Goal: Task Accomplishment & Management: Complete application form

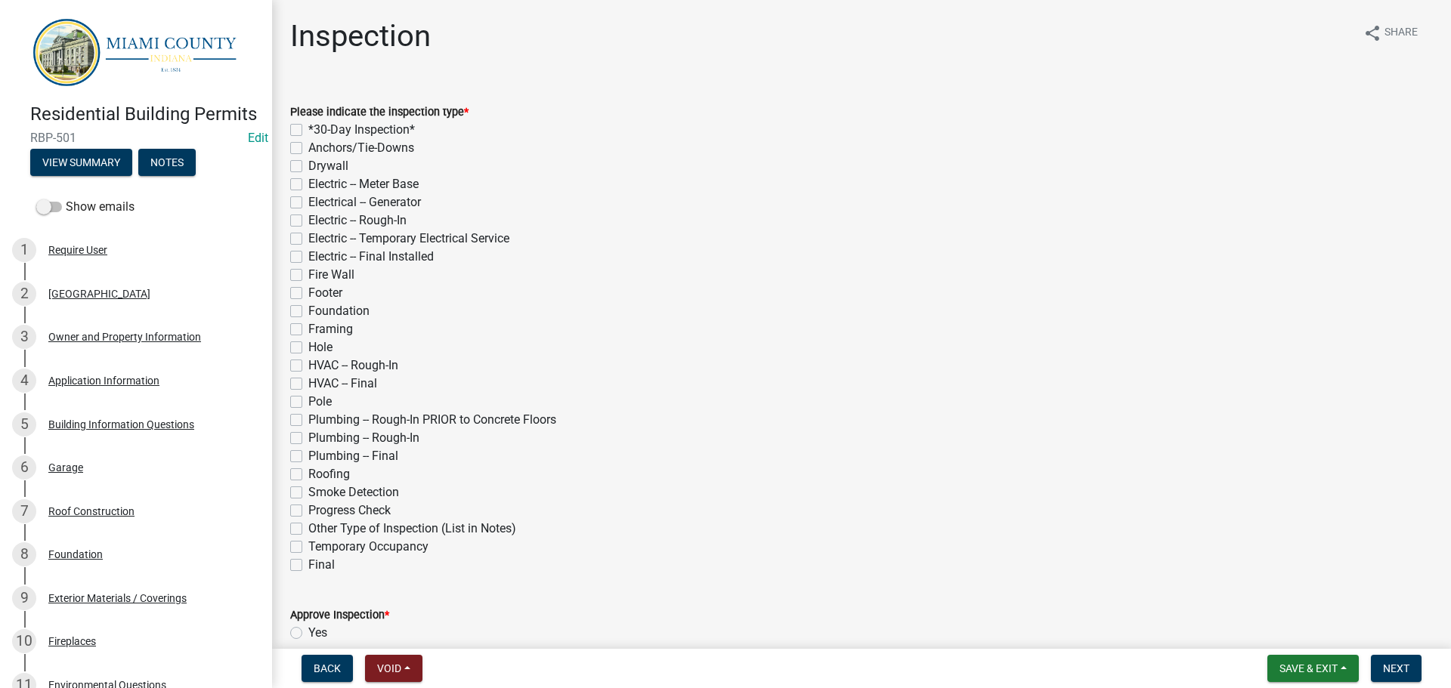
scroll to position [1488, 0]
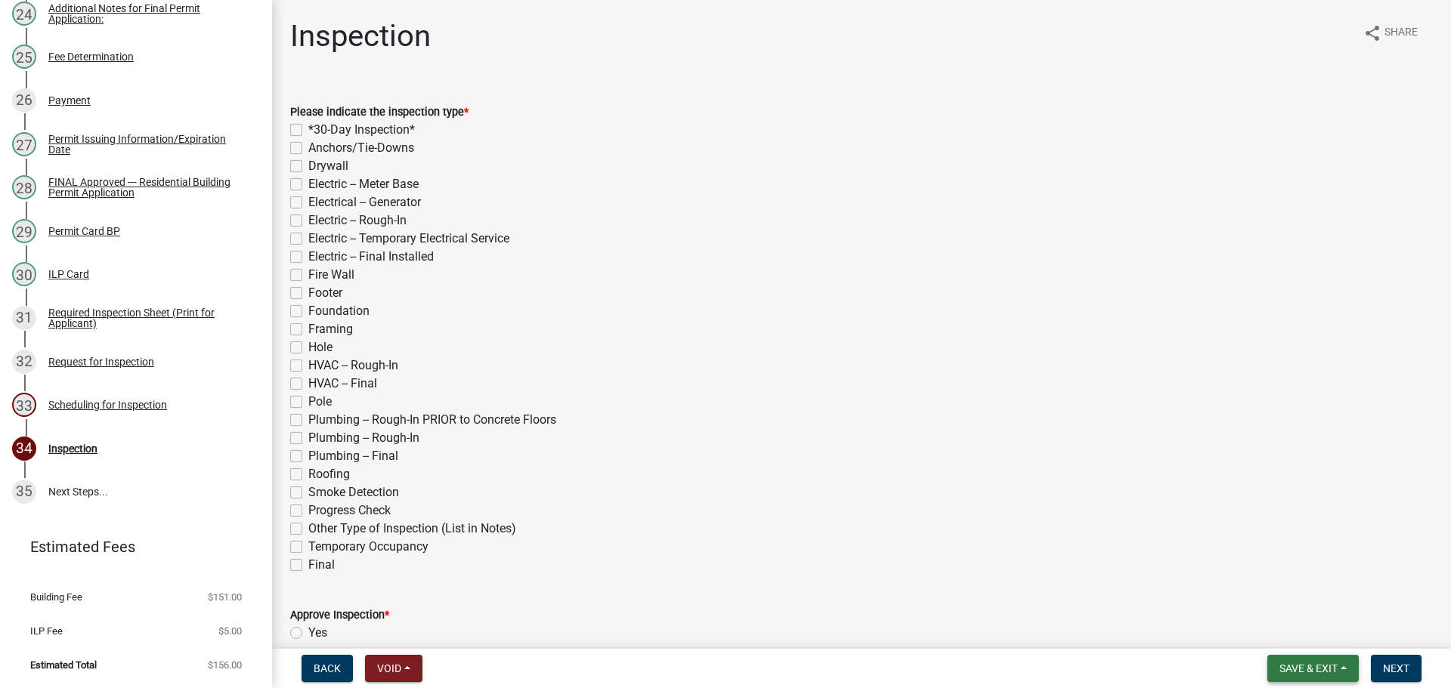
click at [1302, 663] on span "Save & Exit" at bounding box center [1308, 669] width 58 height 12
click at [1273, 629] on button "Save & Exit" at bounding box center [1298, 626] width 121 height 36
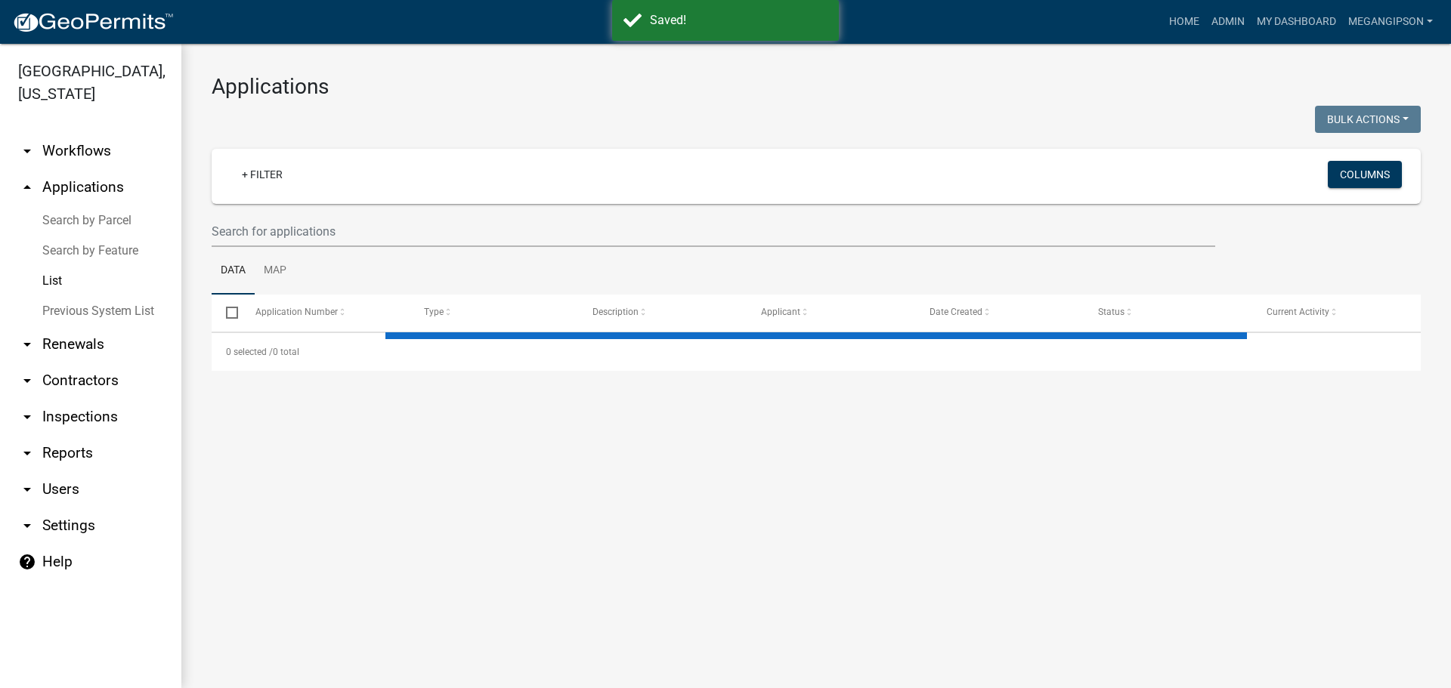
select select "3: 100"
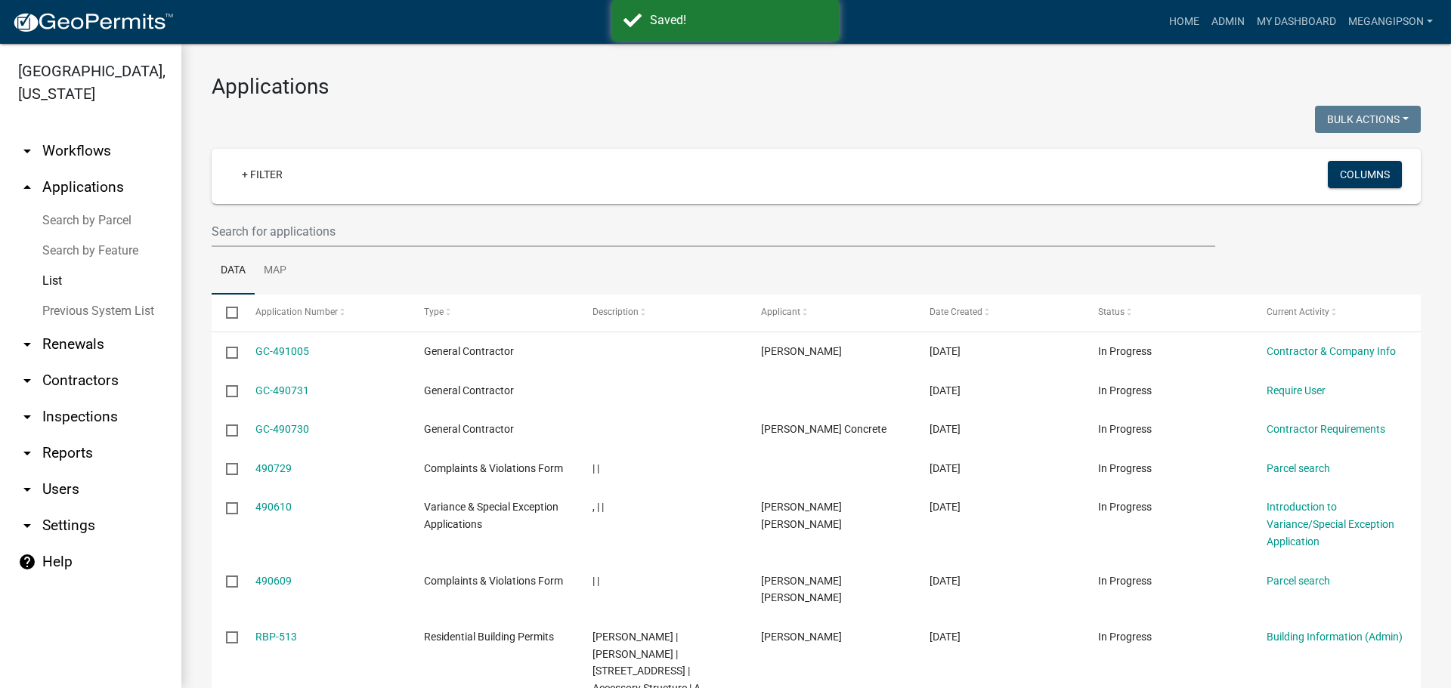
click at [73, 435] on link "arrow_drop_down Inspections" at bounding box center [90, 417] width 181 height 36
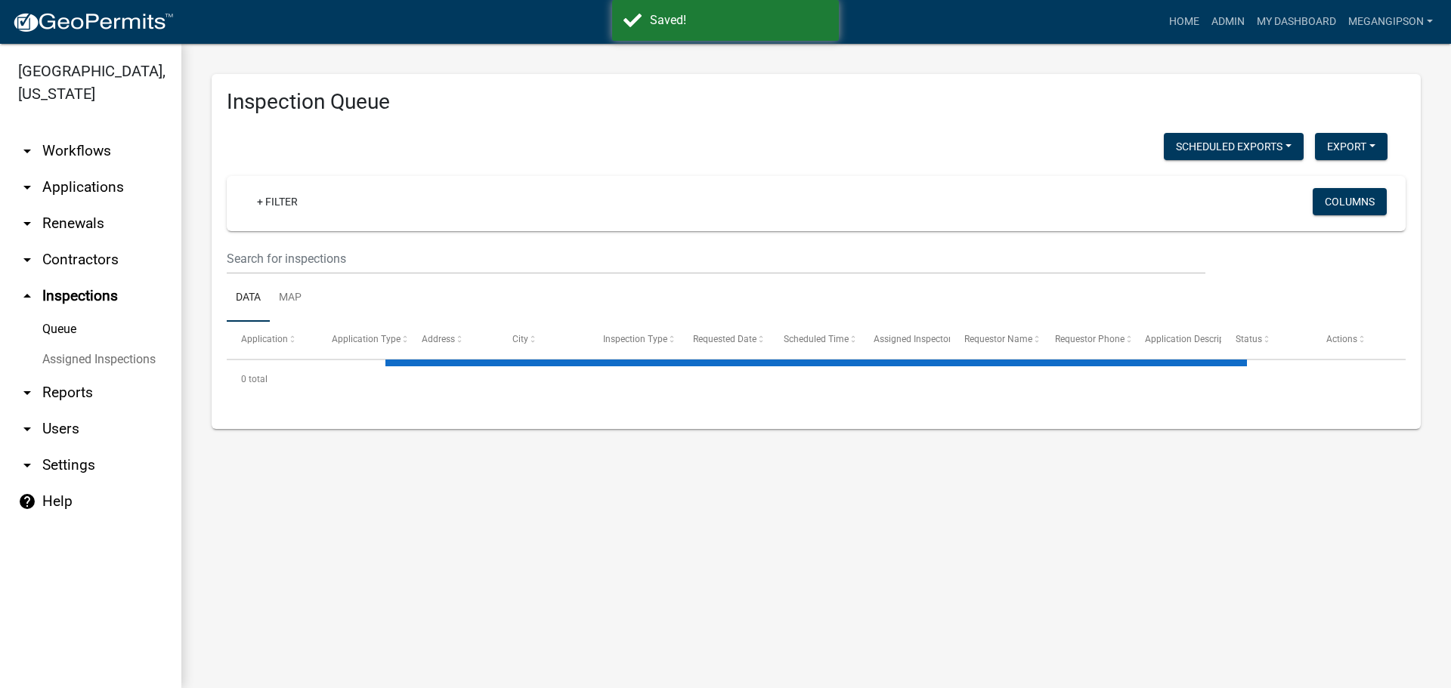
click at [77, 375] on link "Assigned Inspections" at bounding box center [90, 360] width 181 height 30
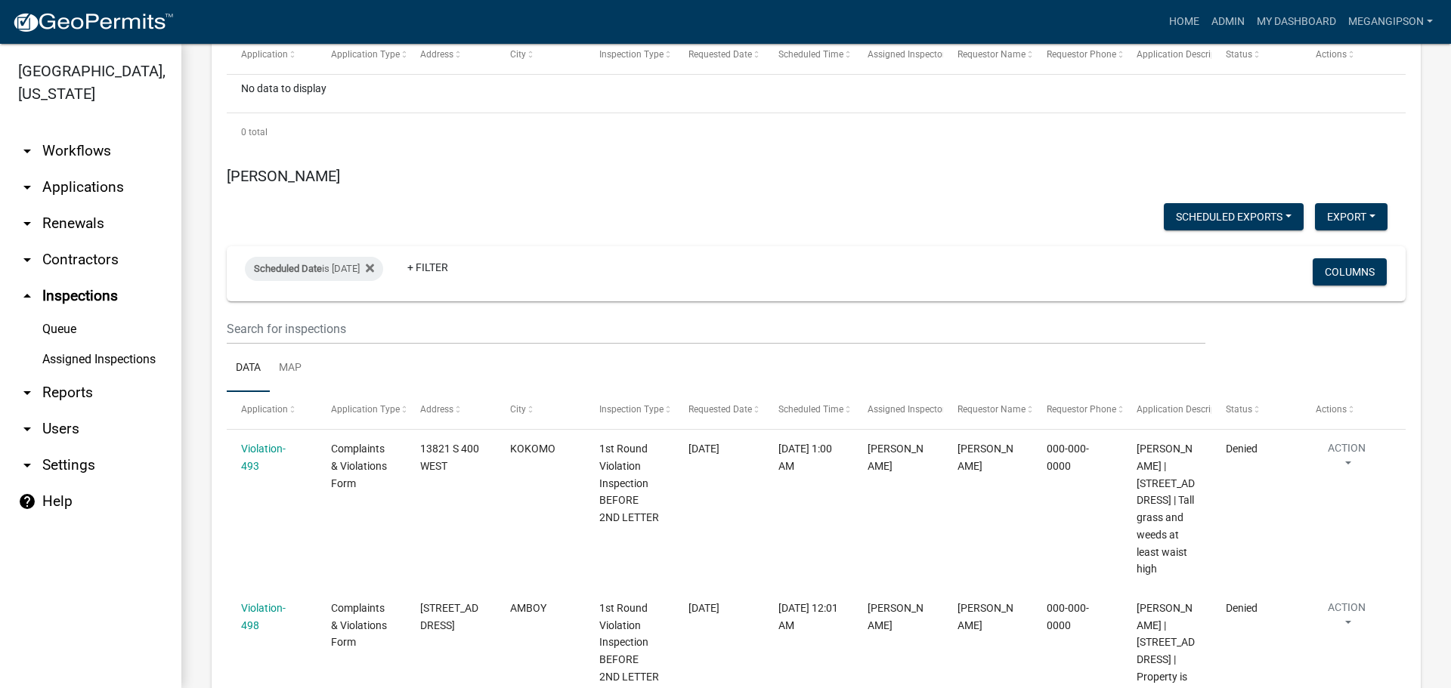
scroll to position [9146, 0]
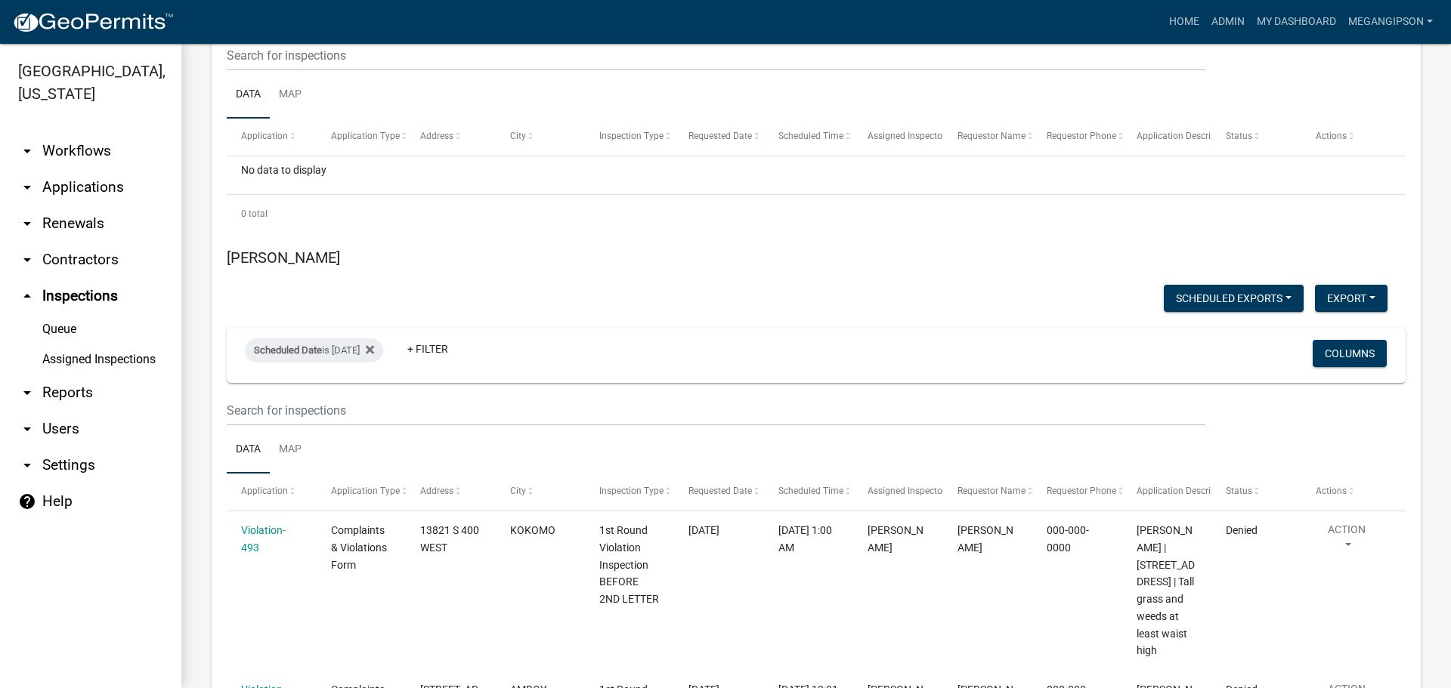
click at [377, 493] on input "2025-09-29" at bounding box center [324, 496] width 106 height 31
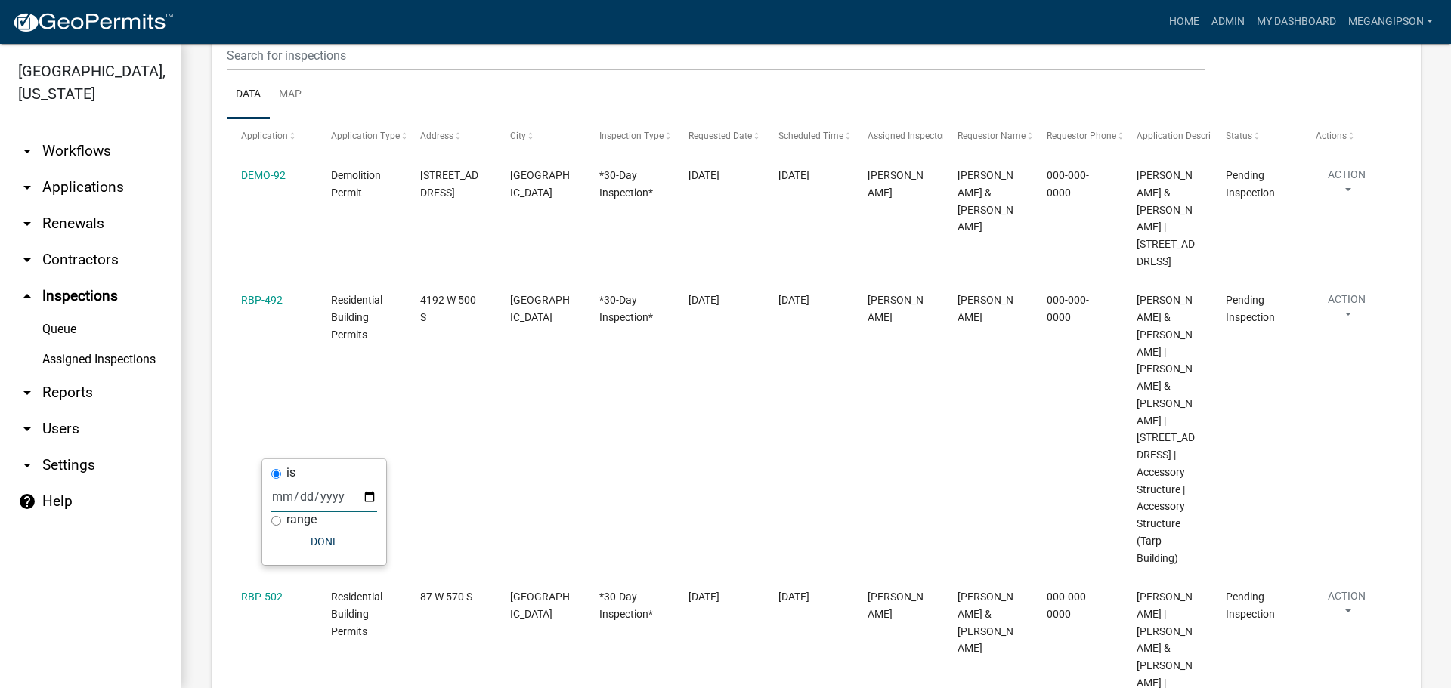
type input "2025-10-14"
select select "3: 100"
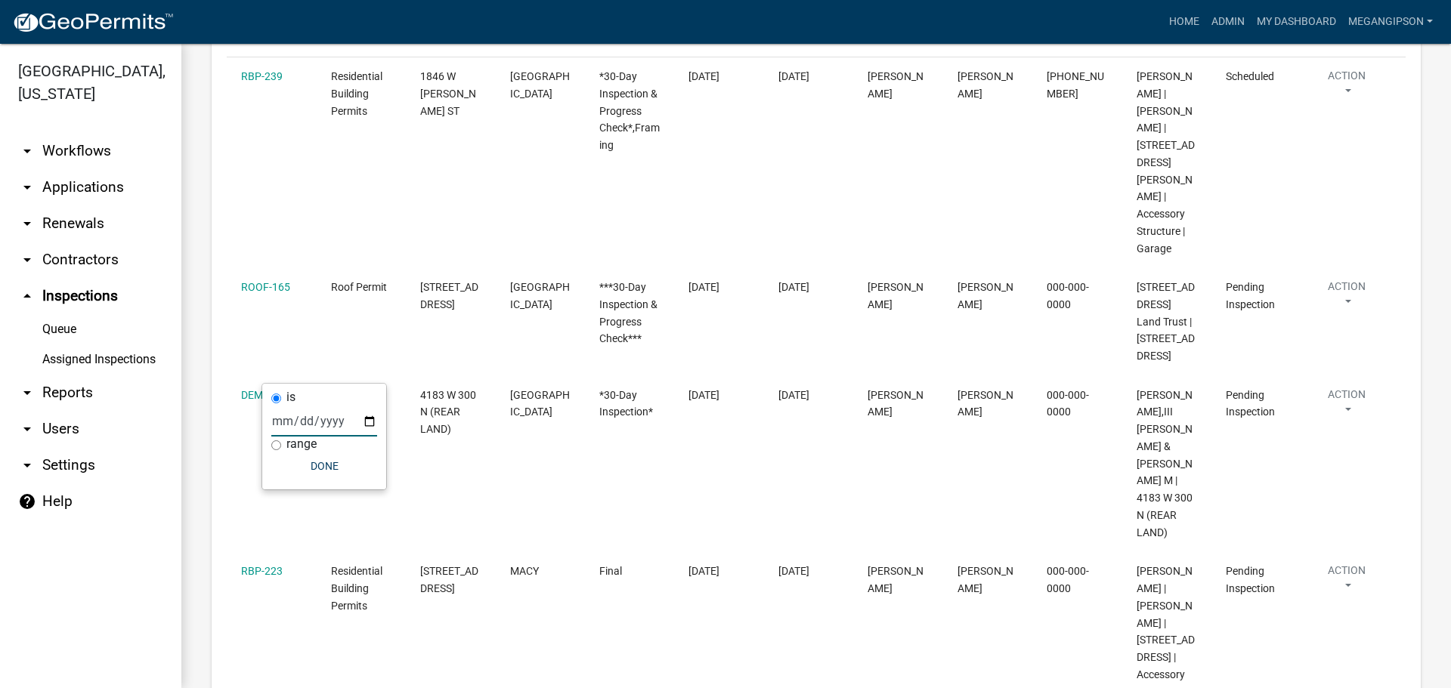
scroll to position [9222, 0]
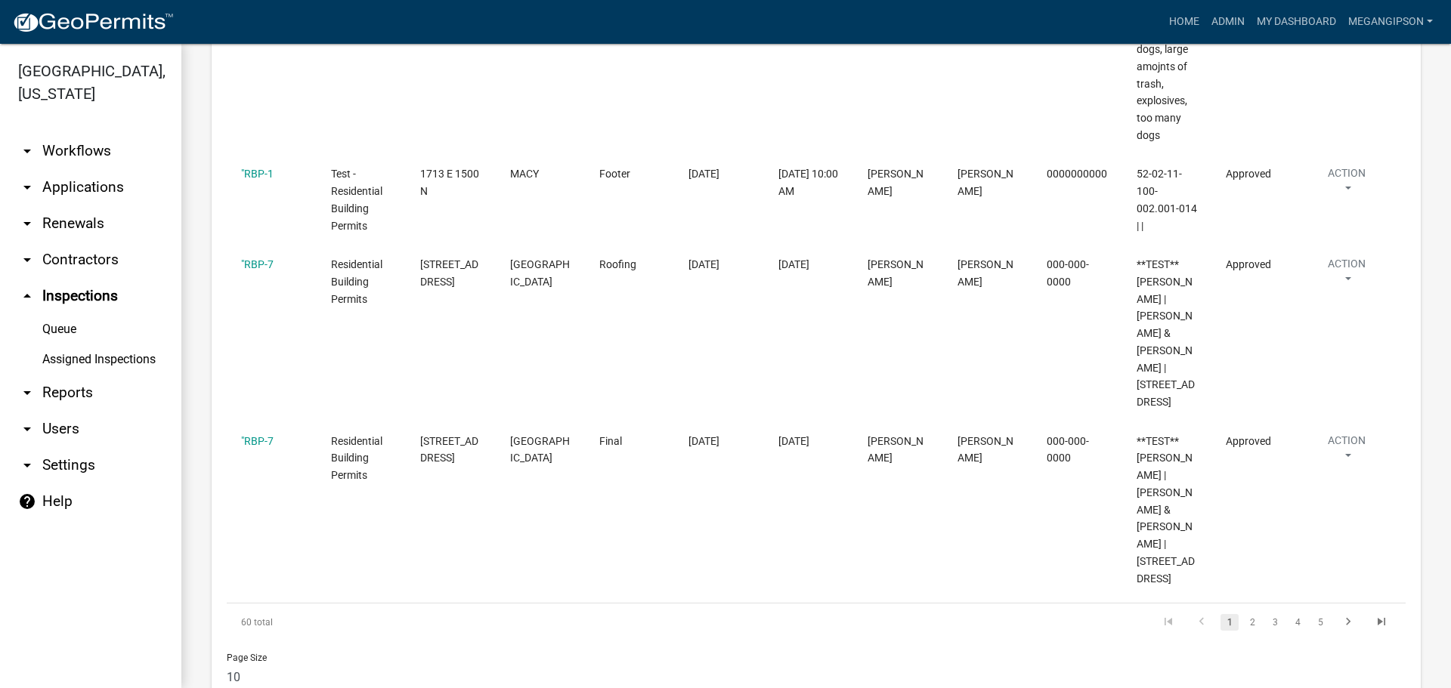
scroll to position [7635, 0]
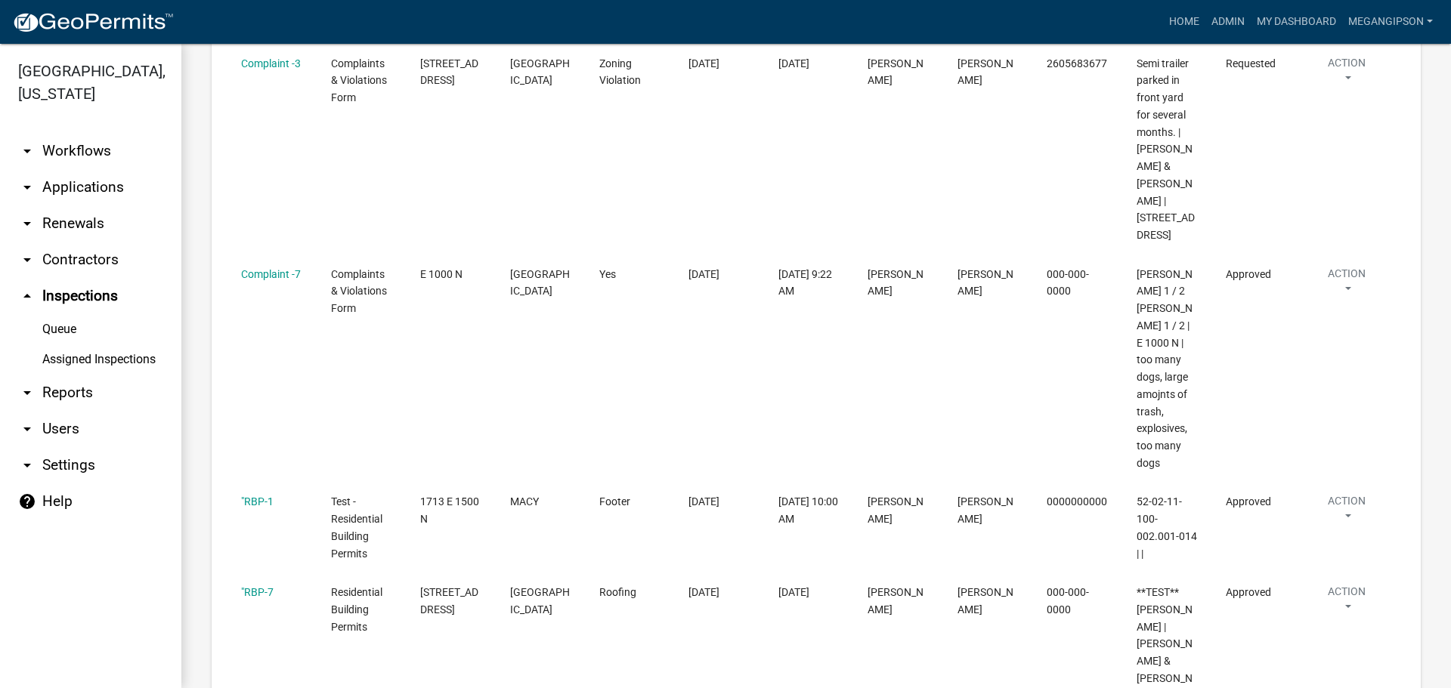
click at [97, 206] on link "arrow_drop_down Applications" at bounding box center [90, 187] width 181 height 36
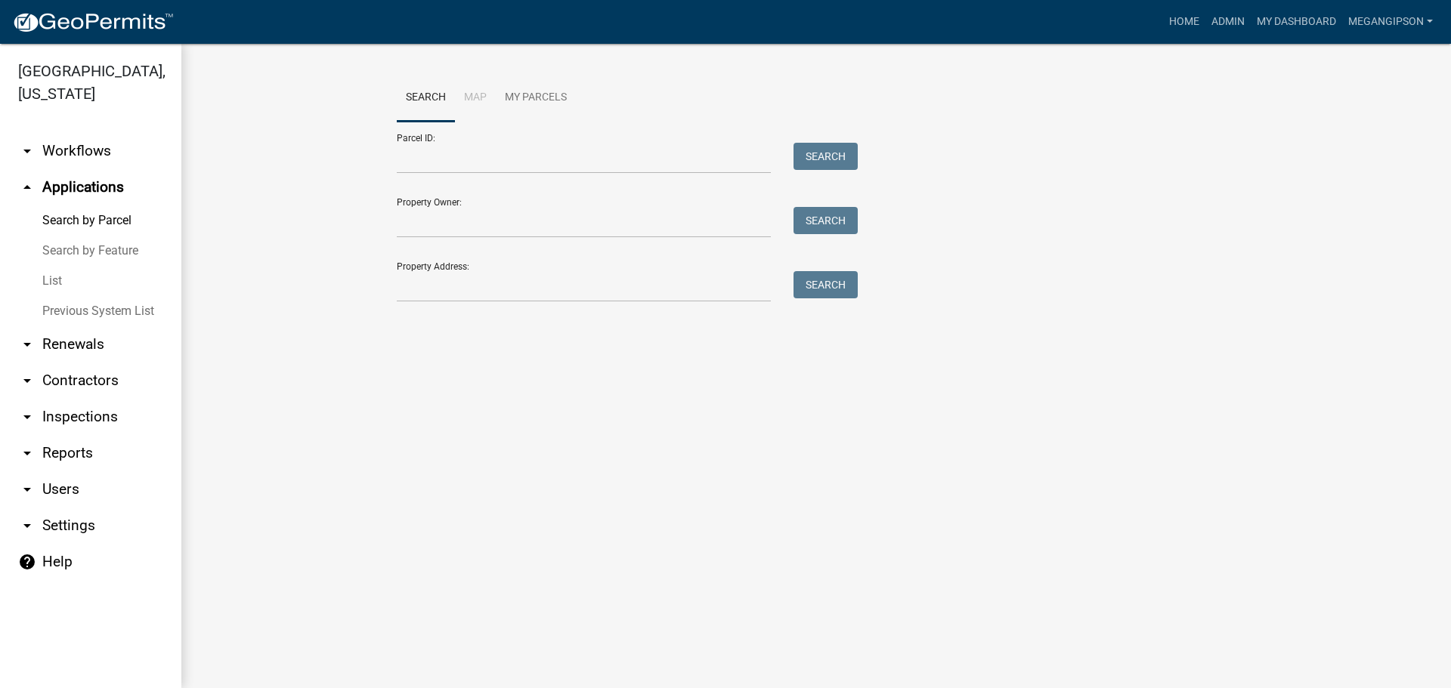
click at [70, 296] on link "List" at bounding box center [90, 281] width 181 height 30
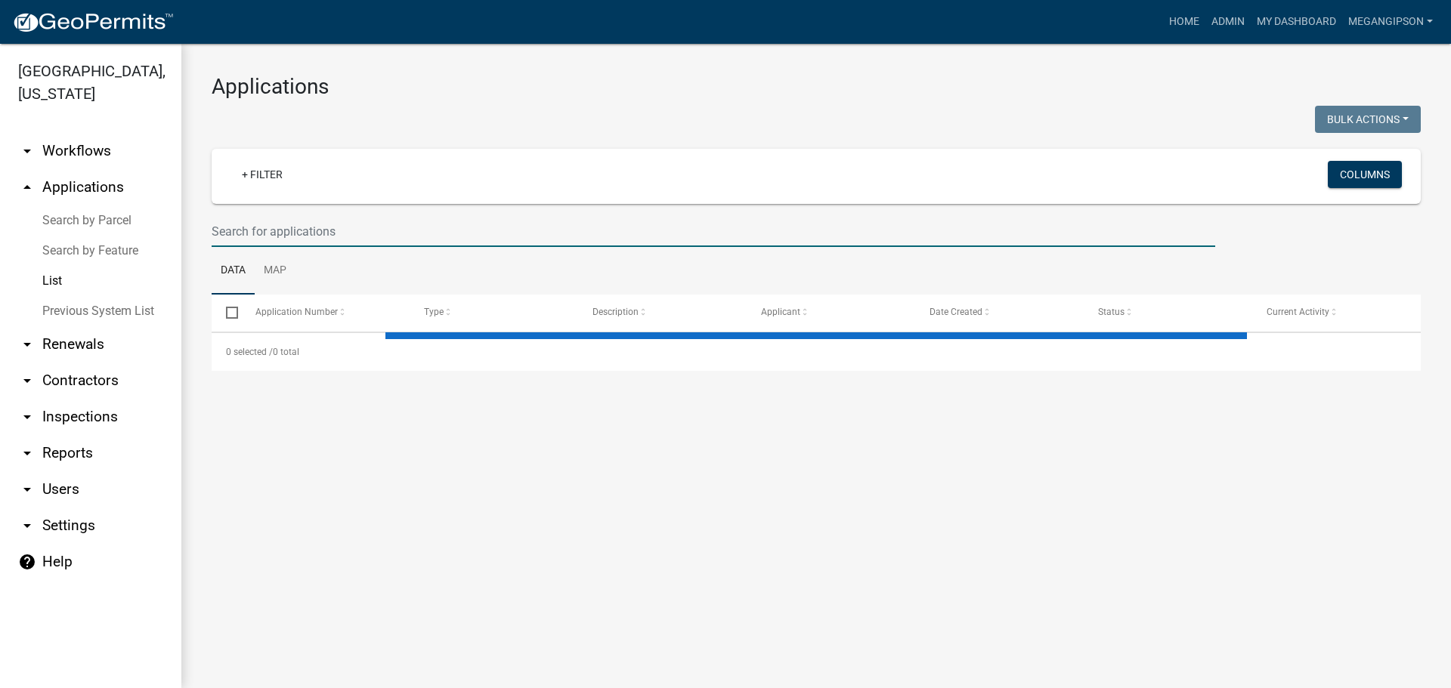
click at [270, 247] on input "text" at bounding box center [714, 231] width 1004 height 31
select select "3: 100"
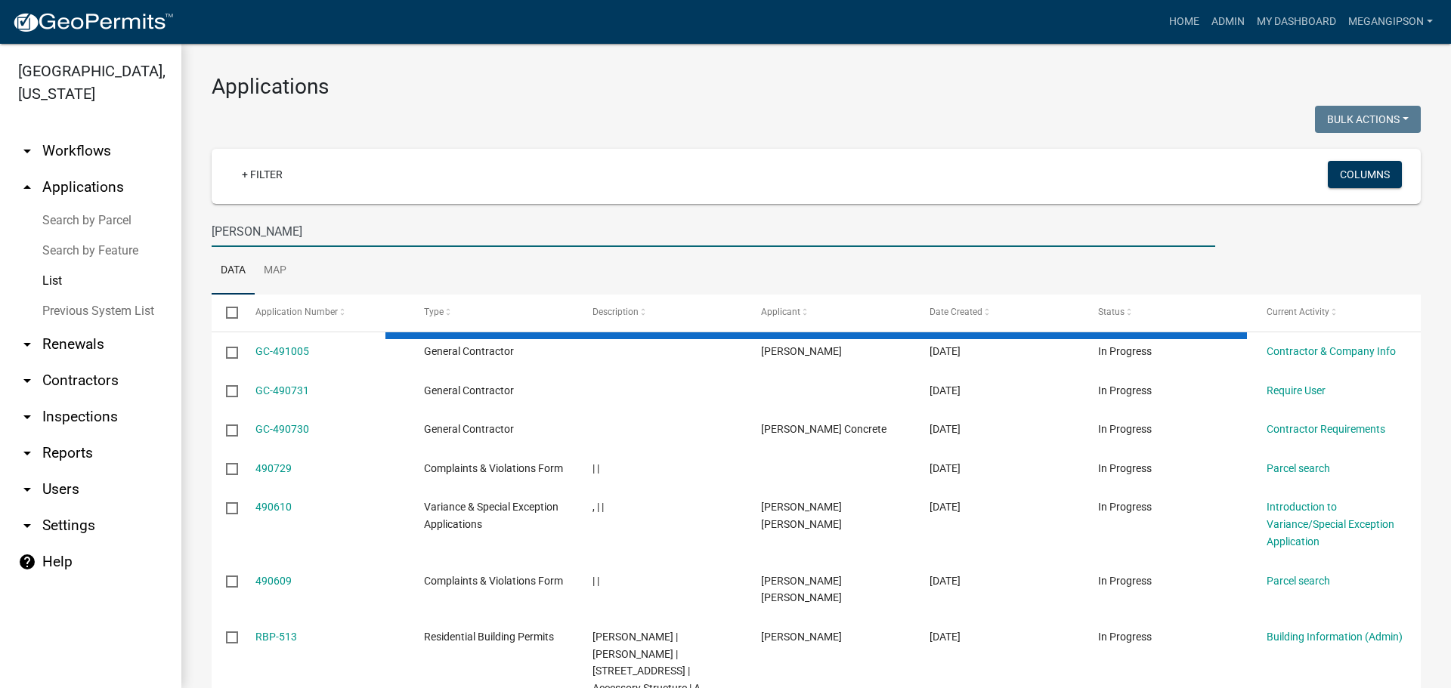
type input "jones, charles"
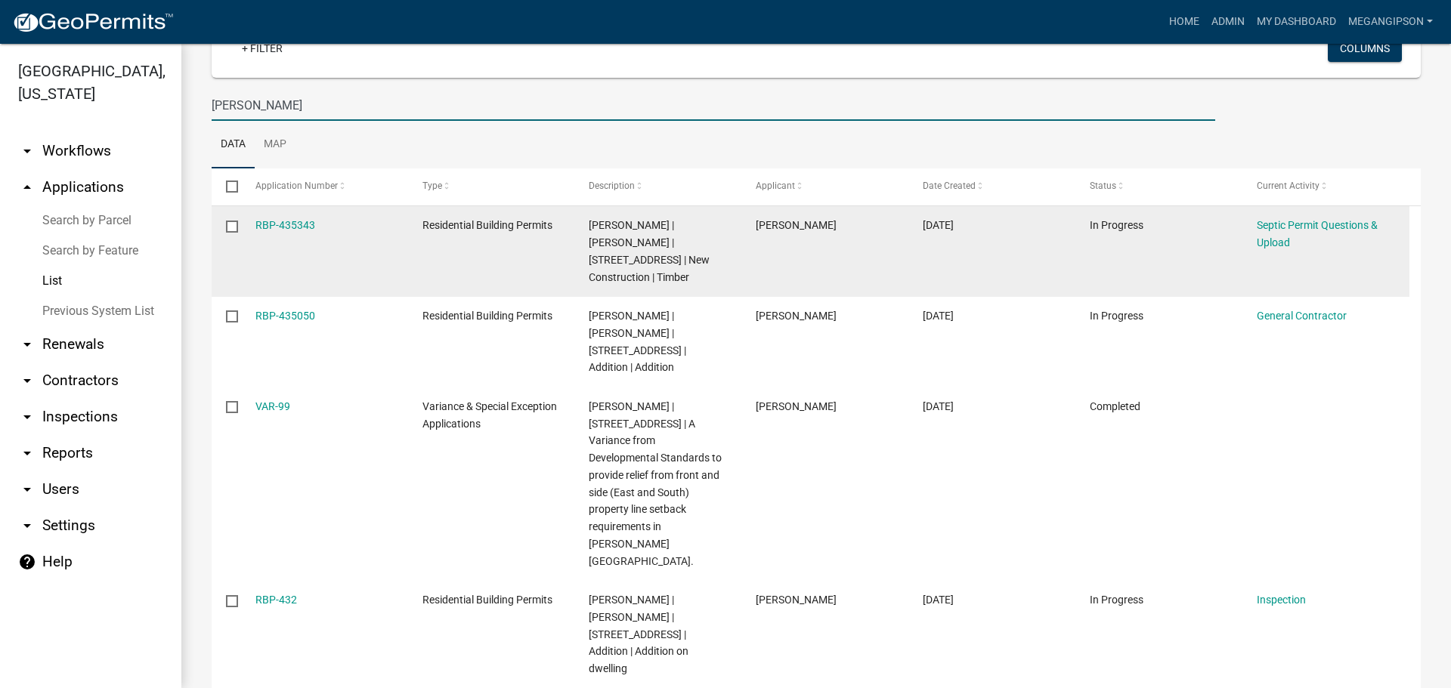
scroll to position [187, 0]
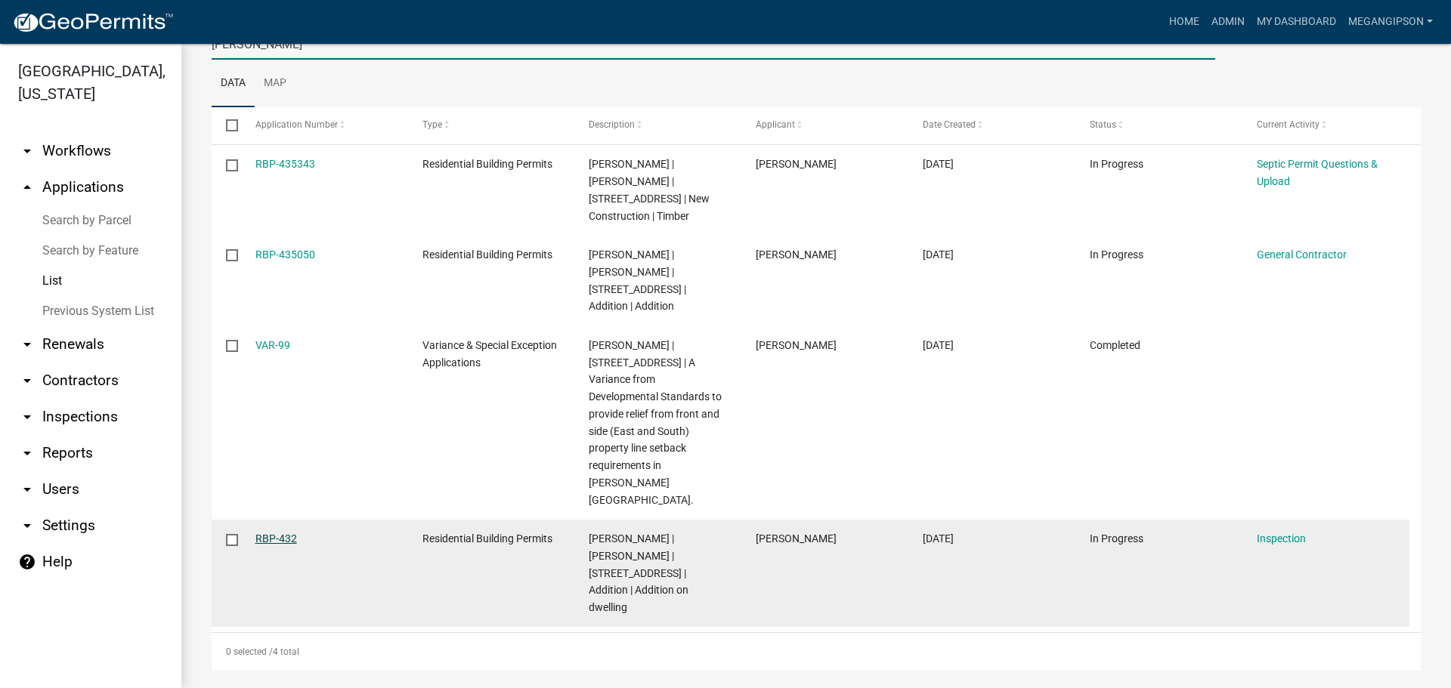
click at [275, 542] on link "RBP-432" at bounding box center [276, 539] width 42 height 12
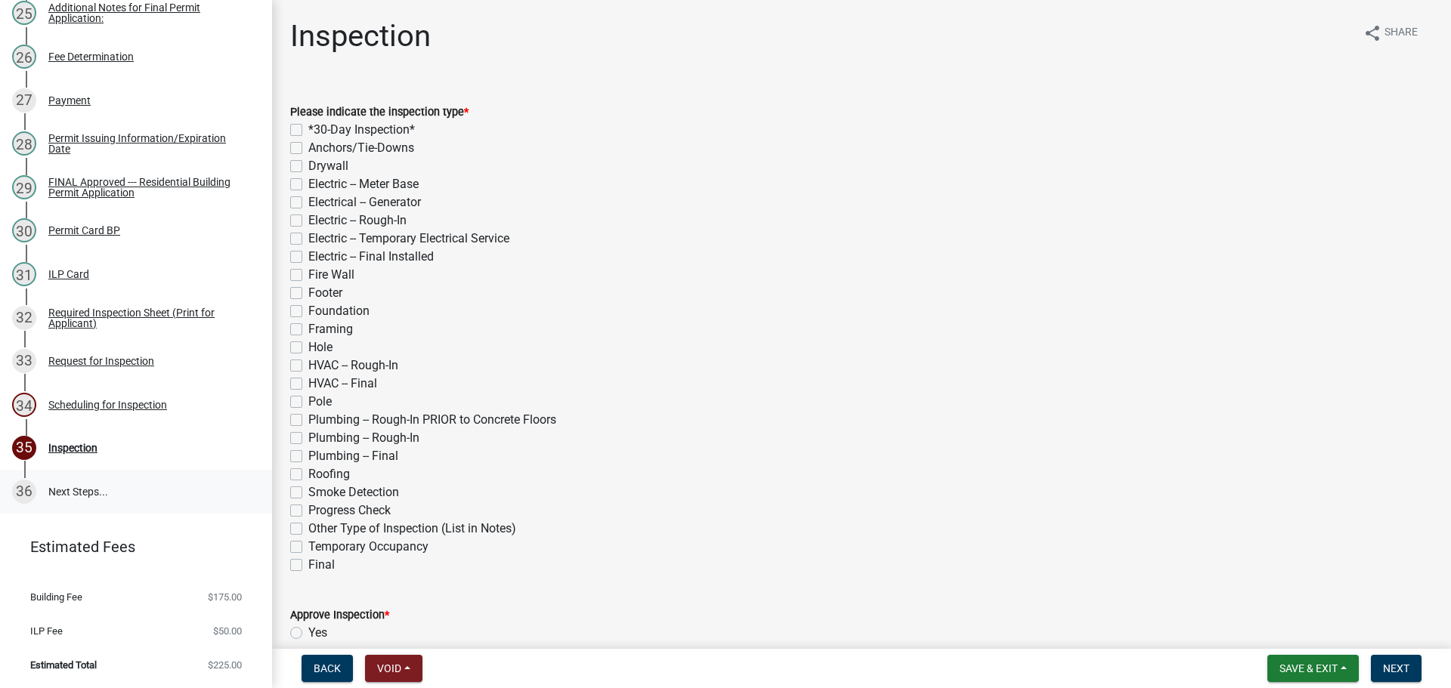
scroll to position [1537, 0]
click at [133, 356] on div "Request for Inspection" at bounding box center [101, 361] width 106 height 11
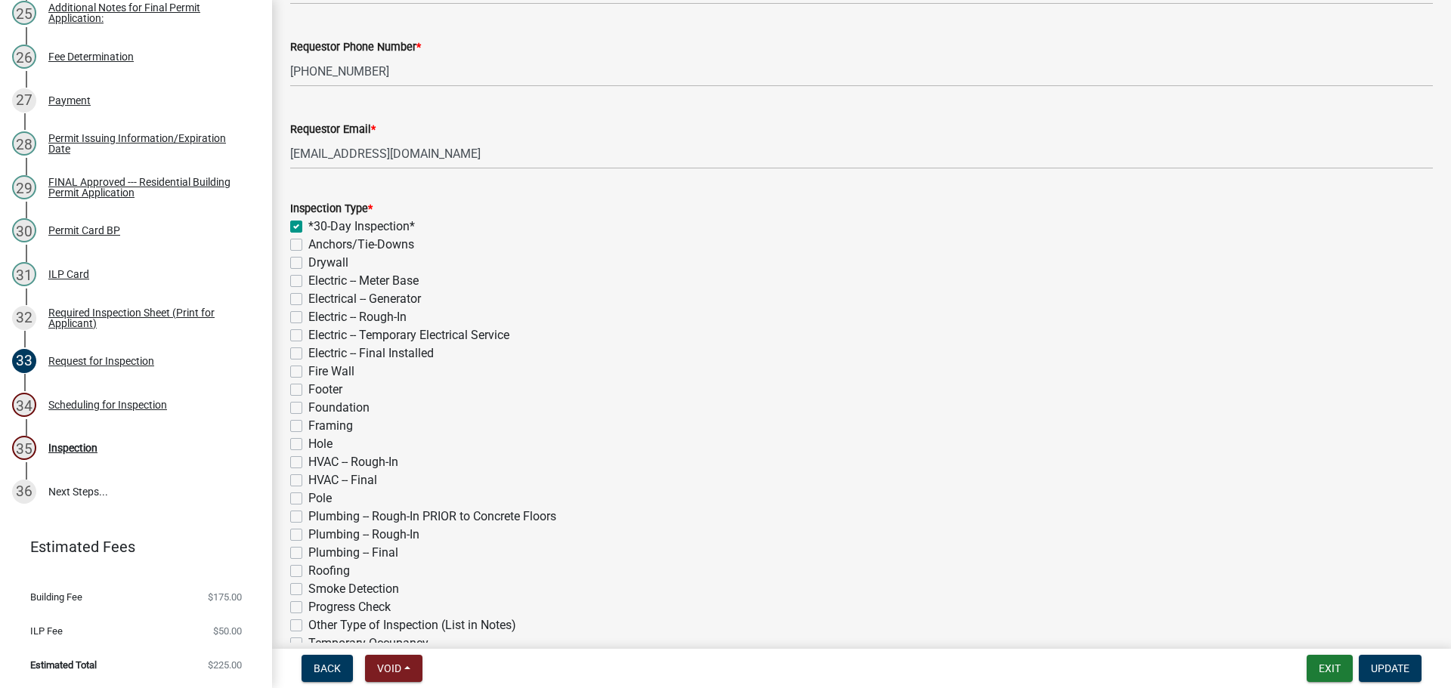
scroll to position [151, 0]
click at [308, 235] on label "*30-Day Inspection*" at bounding box center [361, 226] width 107 height 18
click at [308, 227] on input "*30-Day Inspection*" at bounding box center [313, 222] width 10 height 10
checkbox input "false"
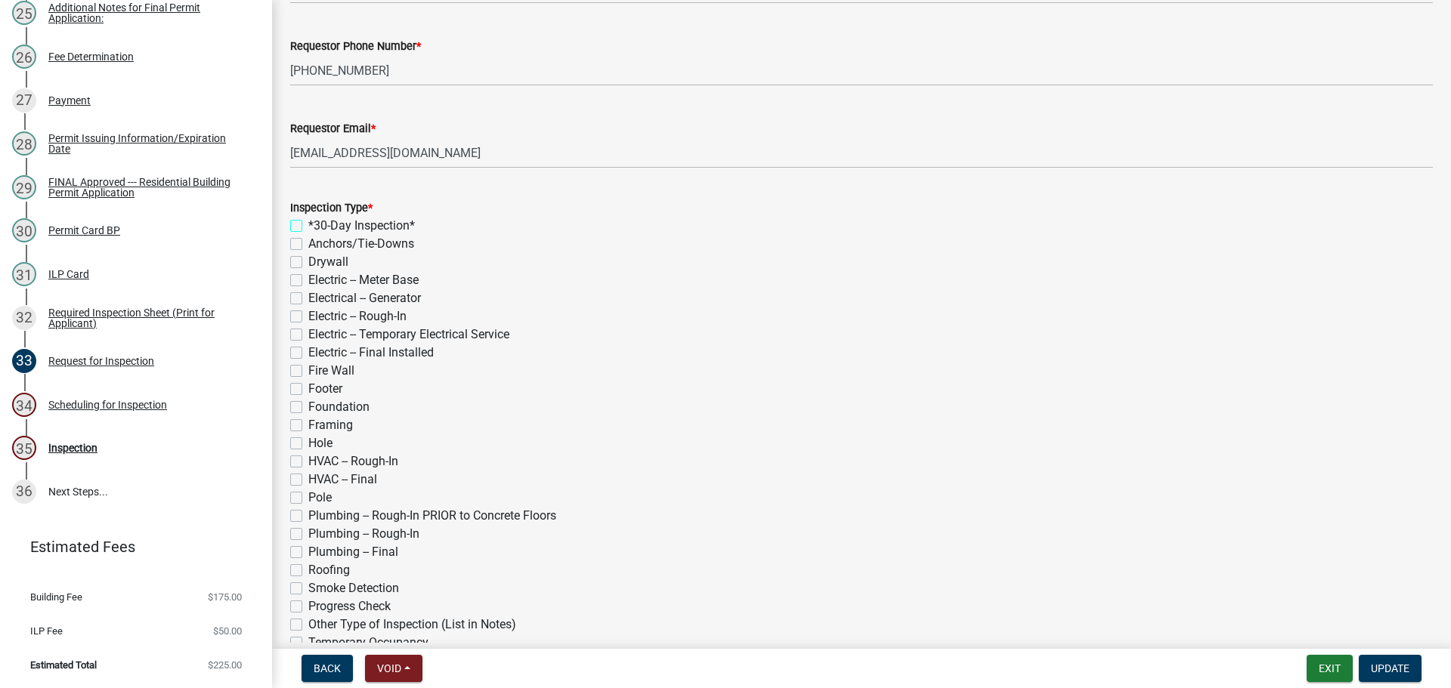
checkbox input "false"
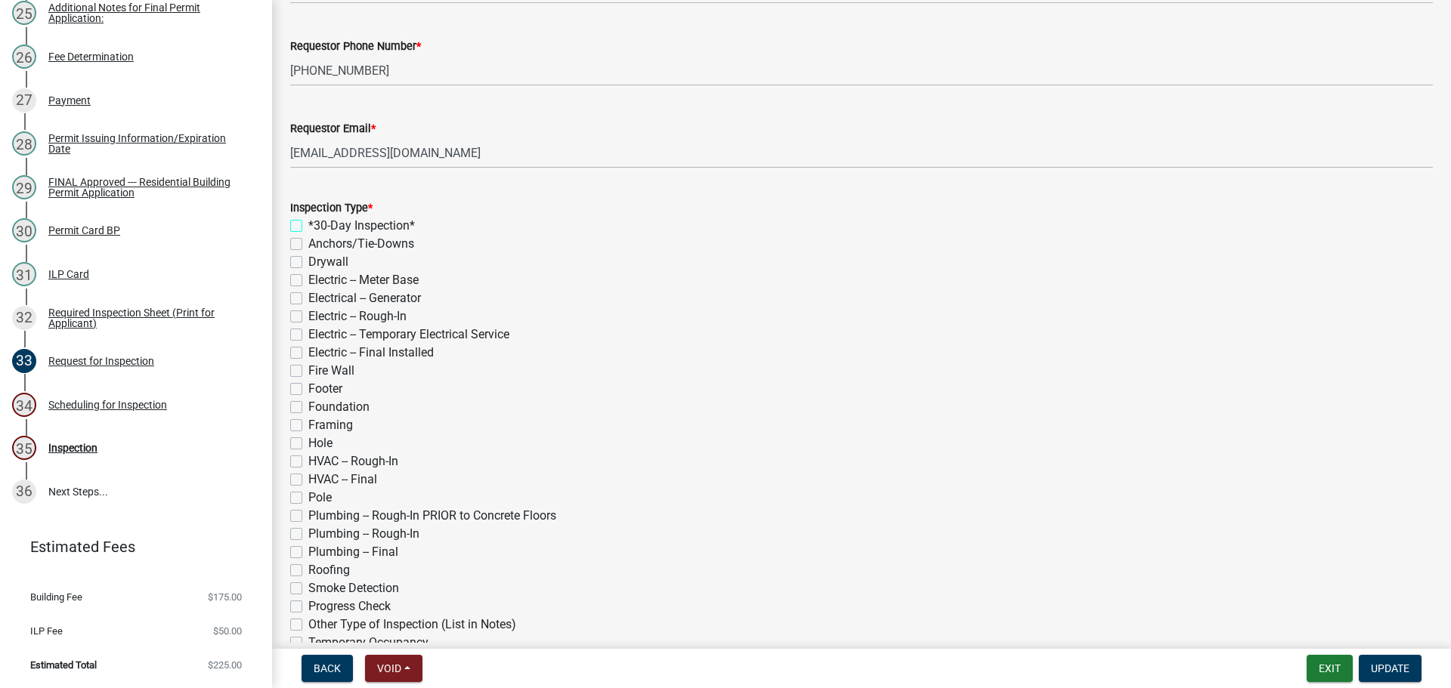
checkbox input "false"
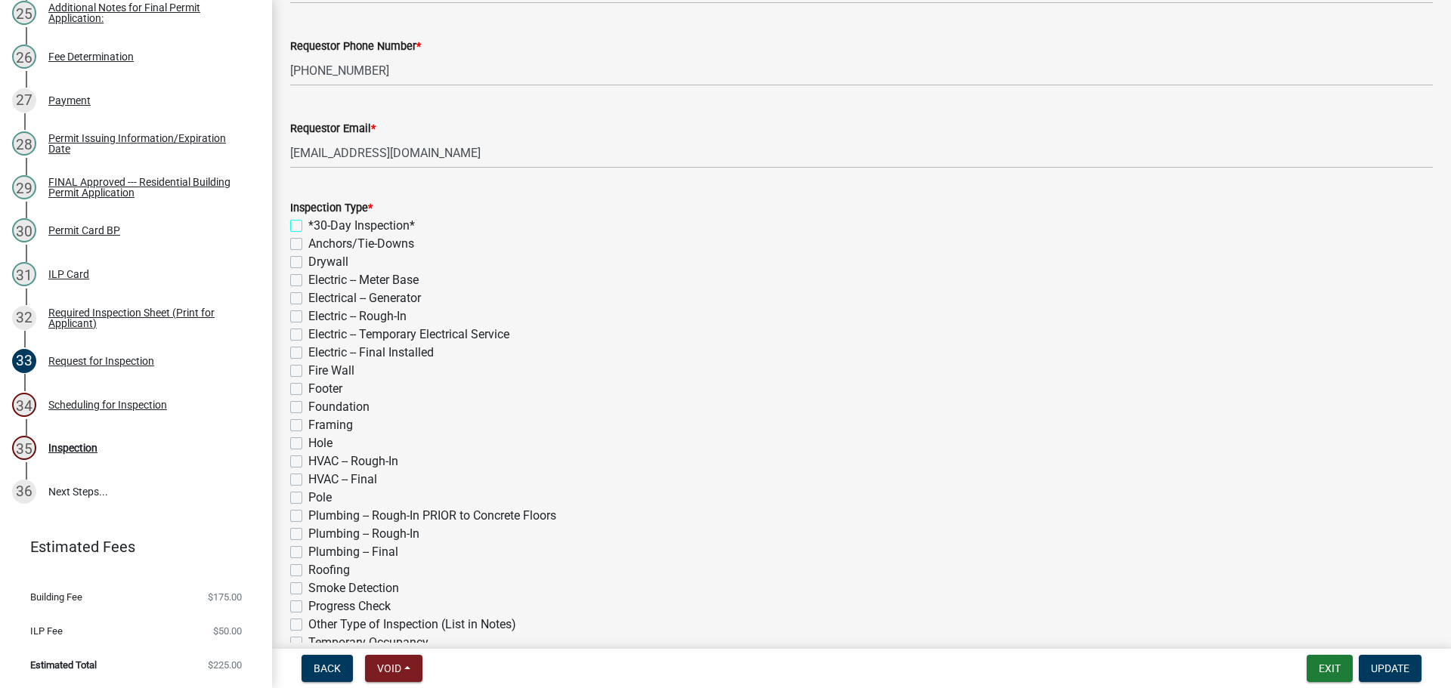
checkbox input "false"
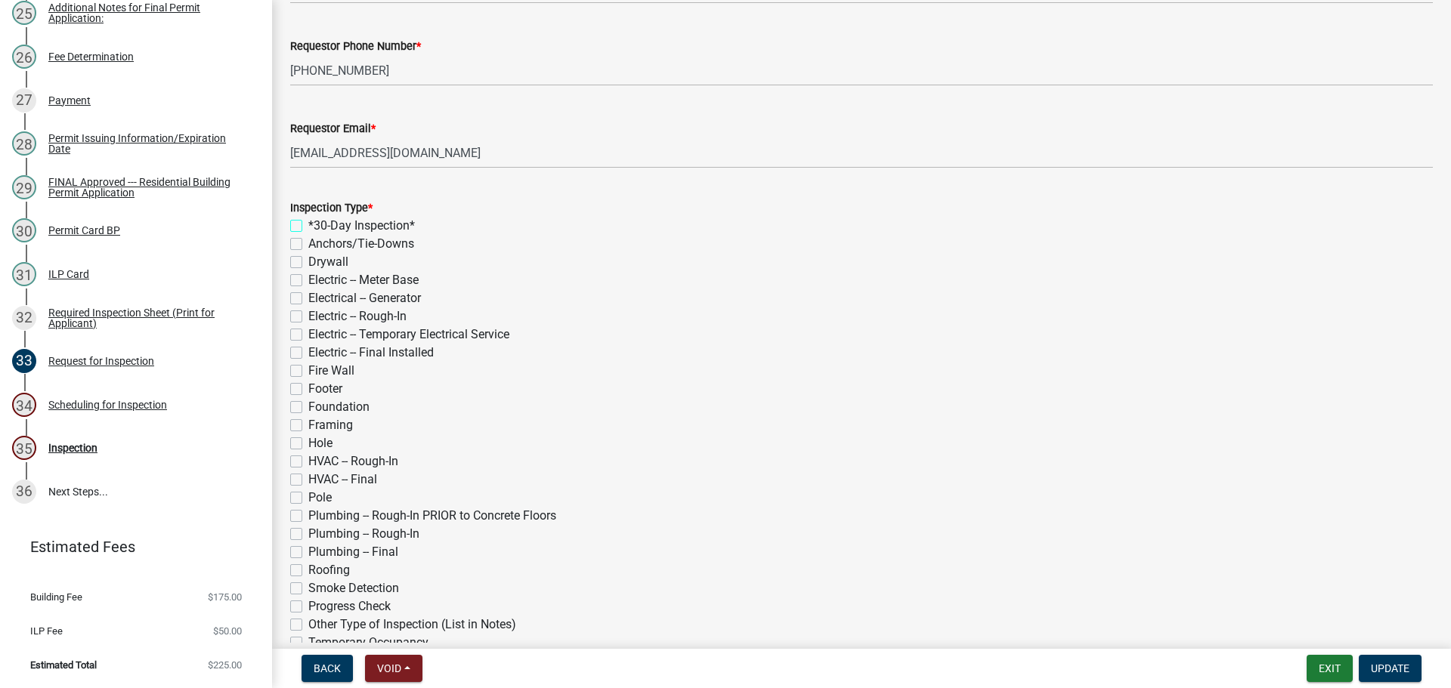
checkbox input "false"
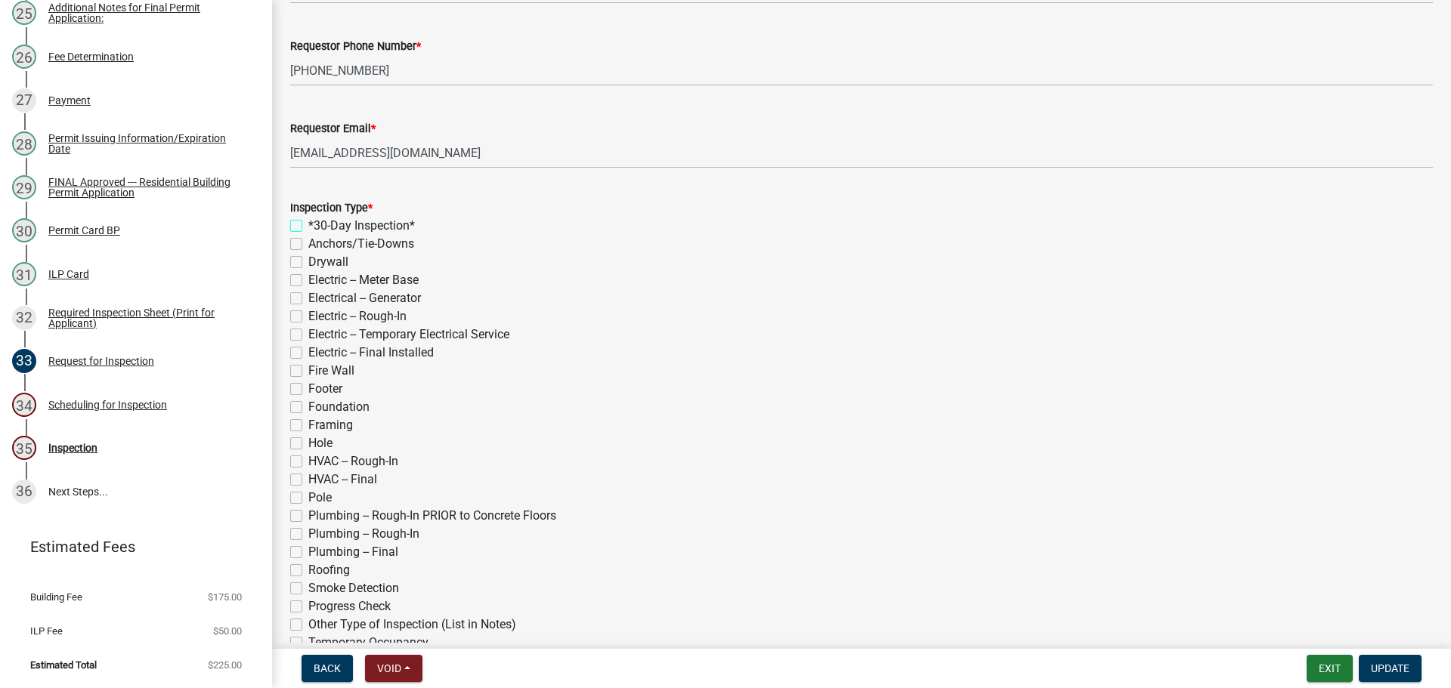
checkbox input "false"
click at [308, 398] on label "Footer" at bounding box center [325, 389] width 34 height 18
click at [308, 390] on input "Footer" at bounding box center [313, 385] width 10 height 10
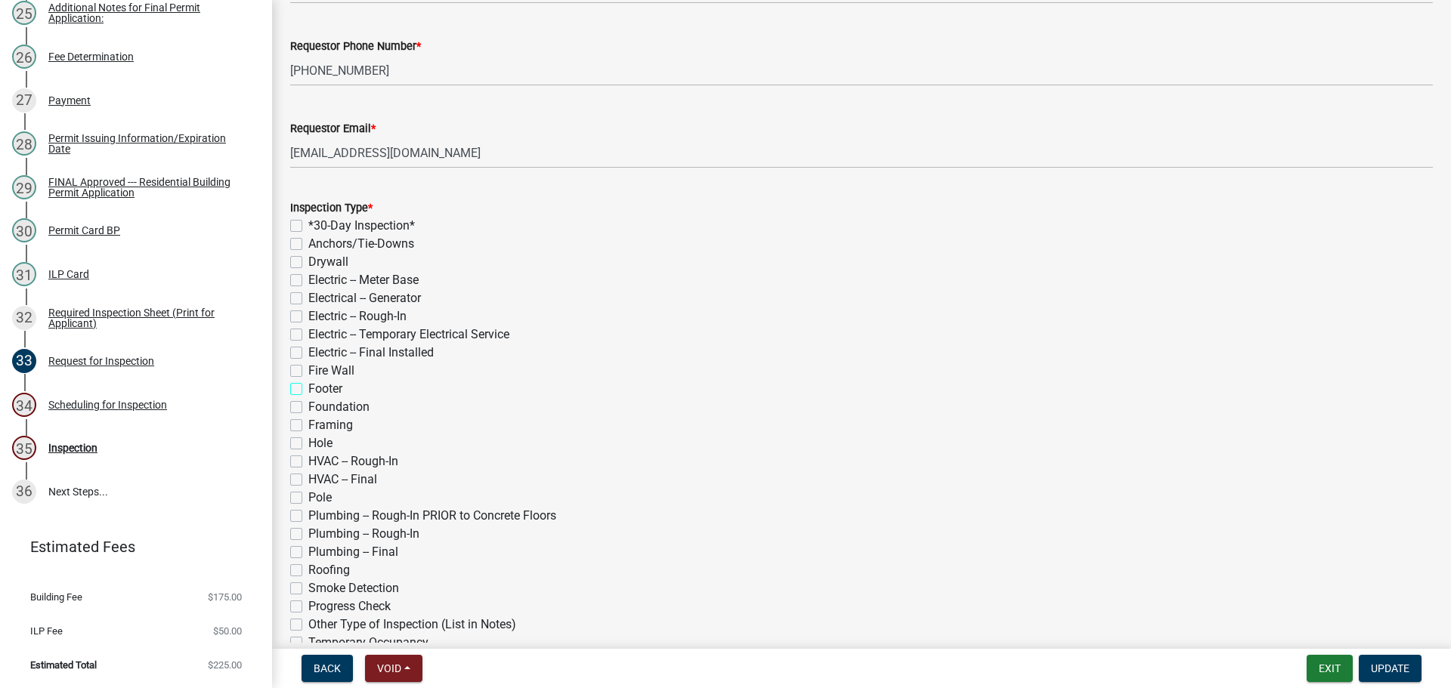
checkbox input "true"
checkbox input "false"
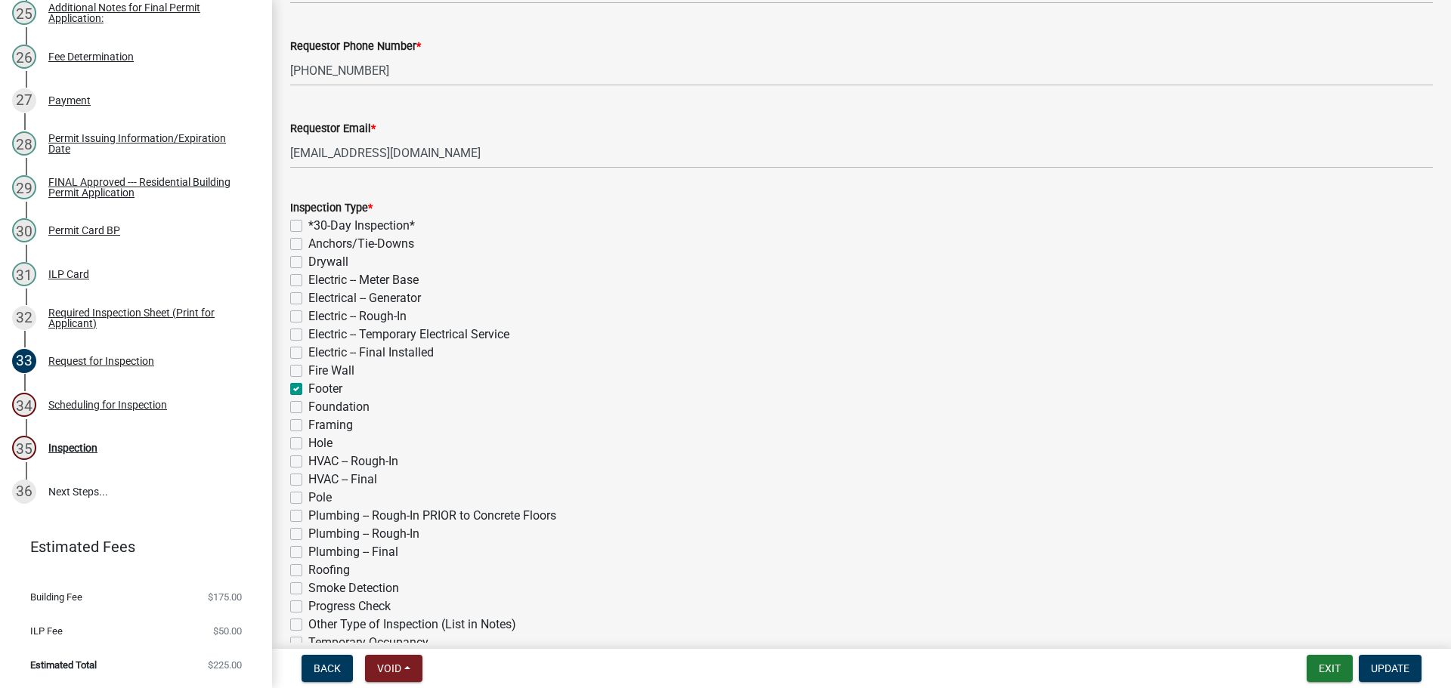
checkbox input "false"
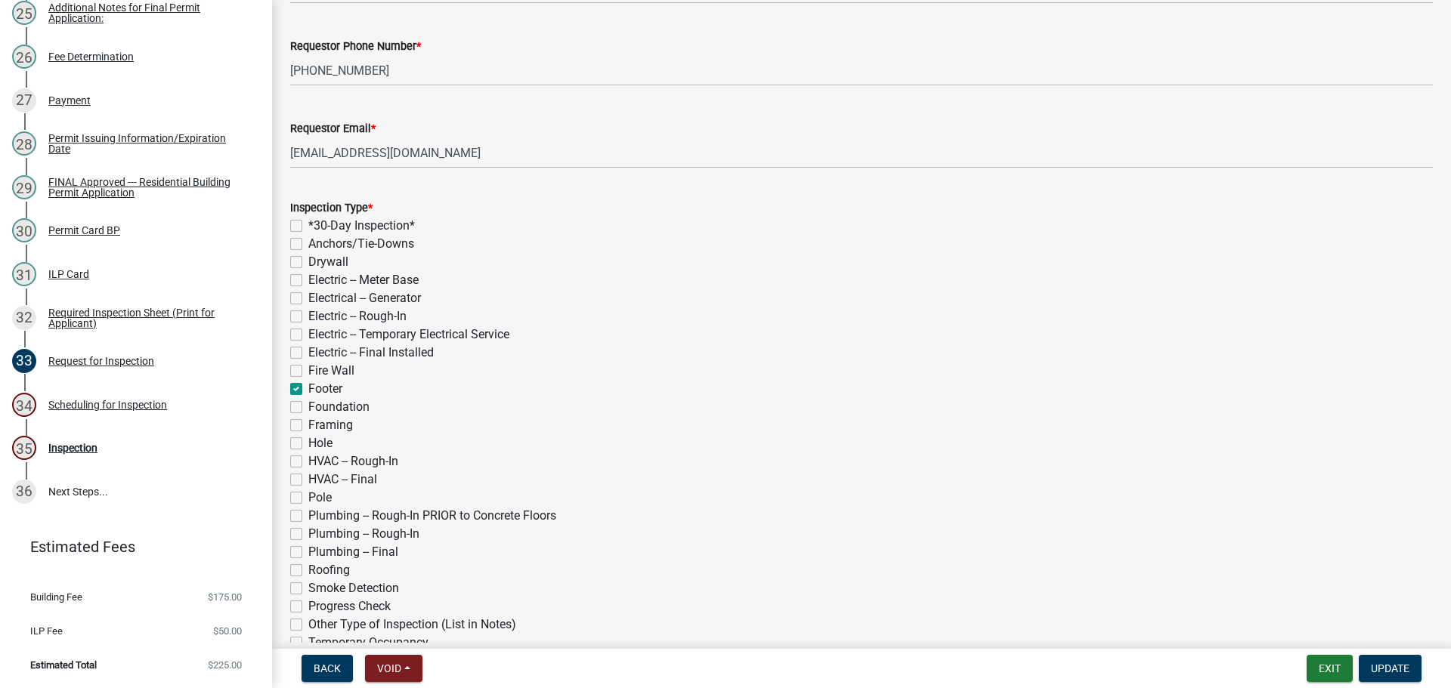
checkbox input "true"
checkbox input "false"
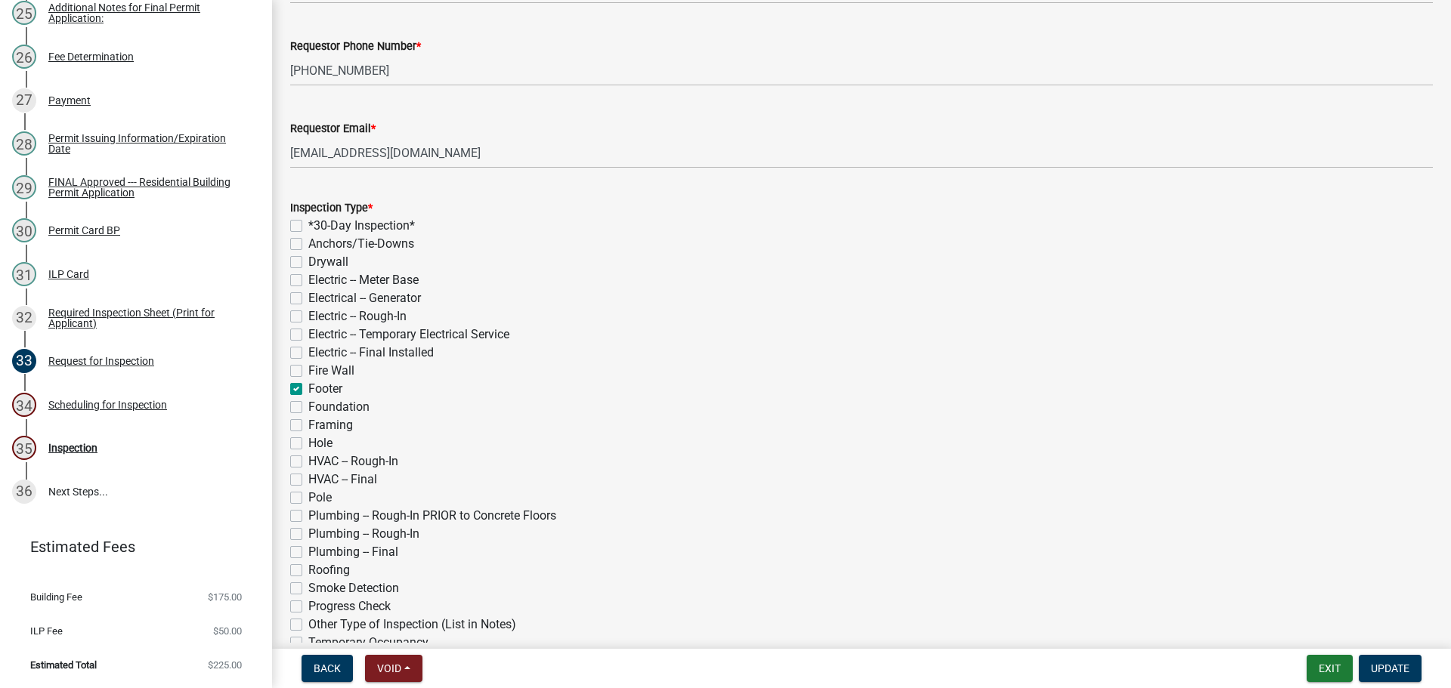
checkbox input "false"
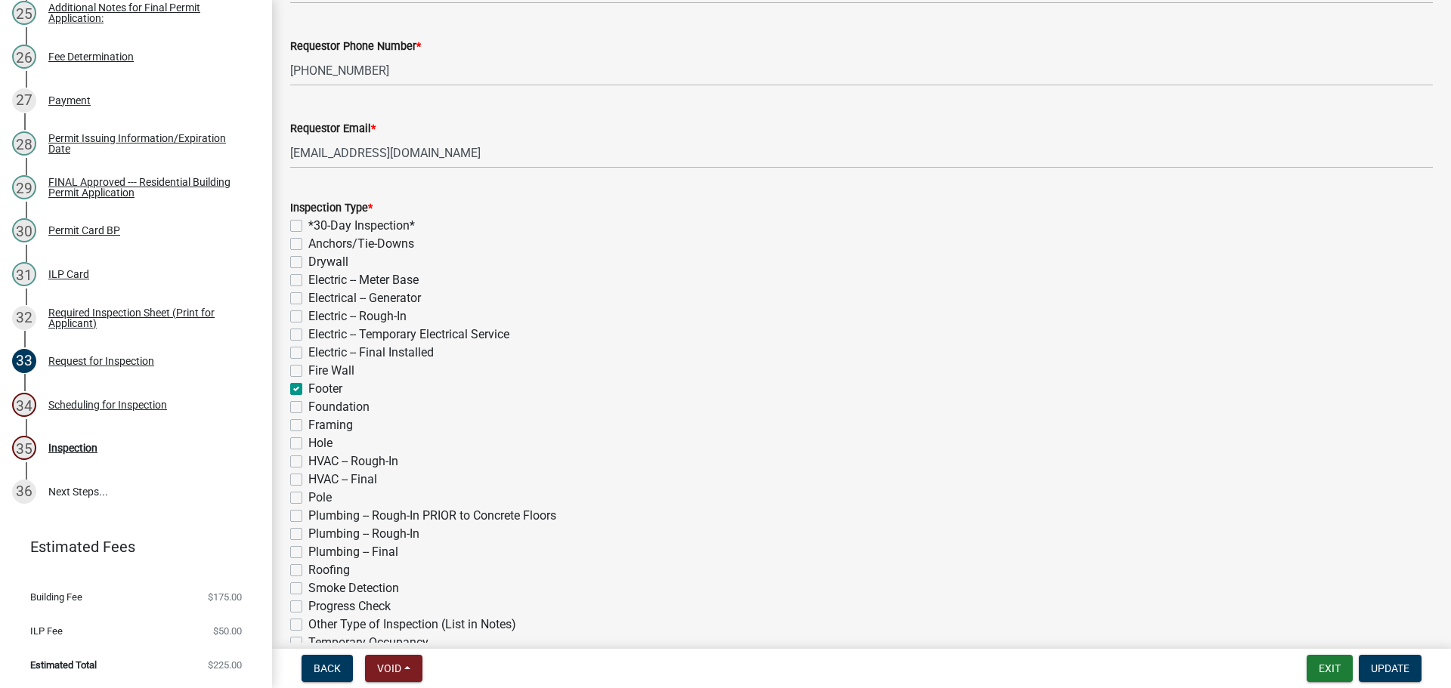
checkbox input "false"
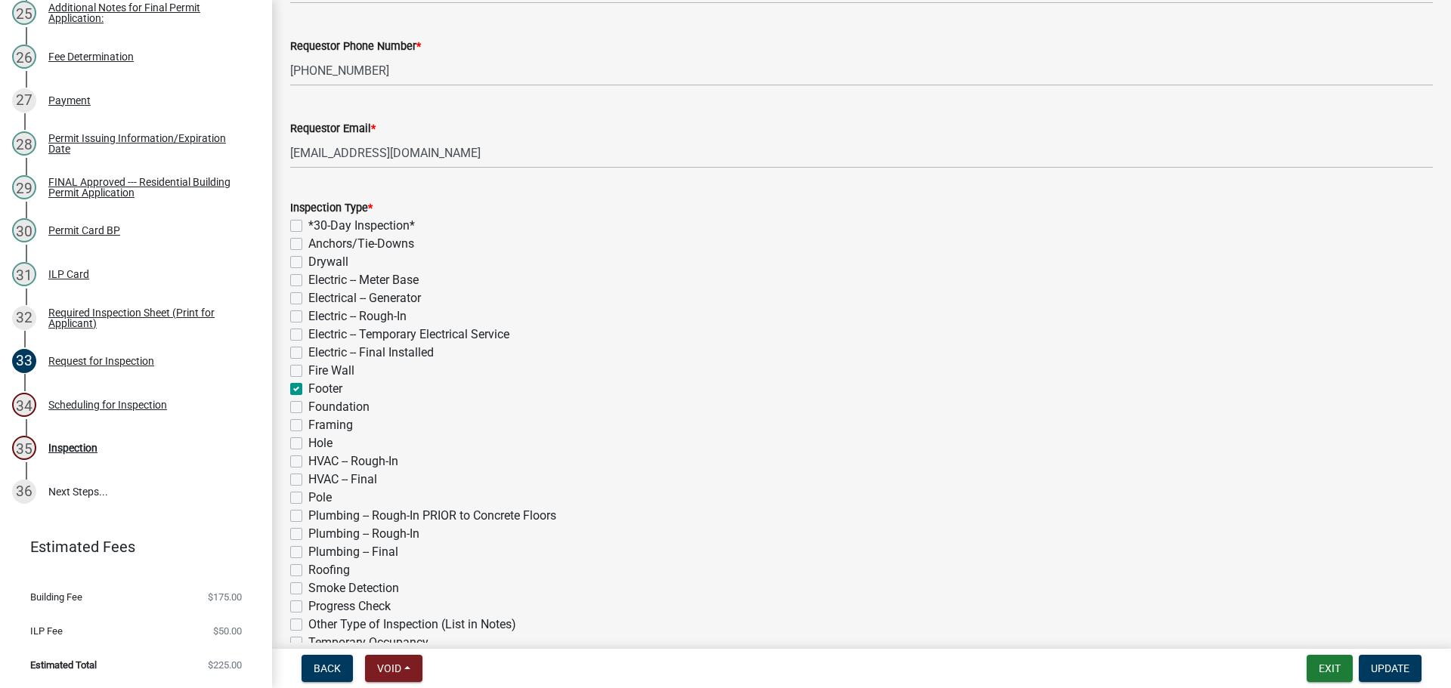
checkbox input "false"
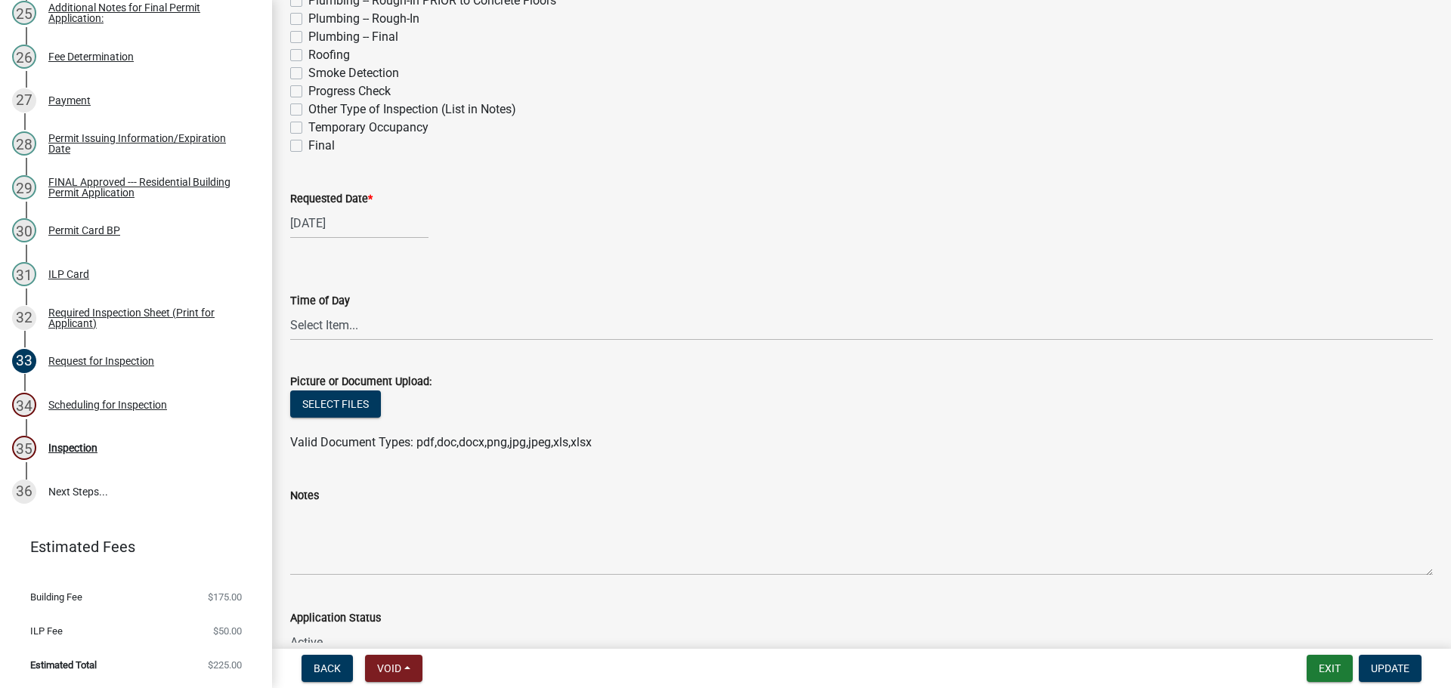
scroll to position [922, 0]
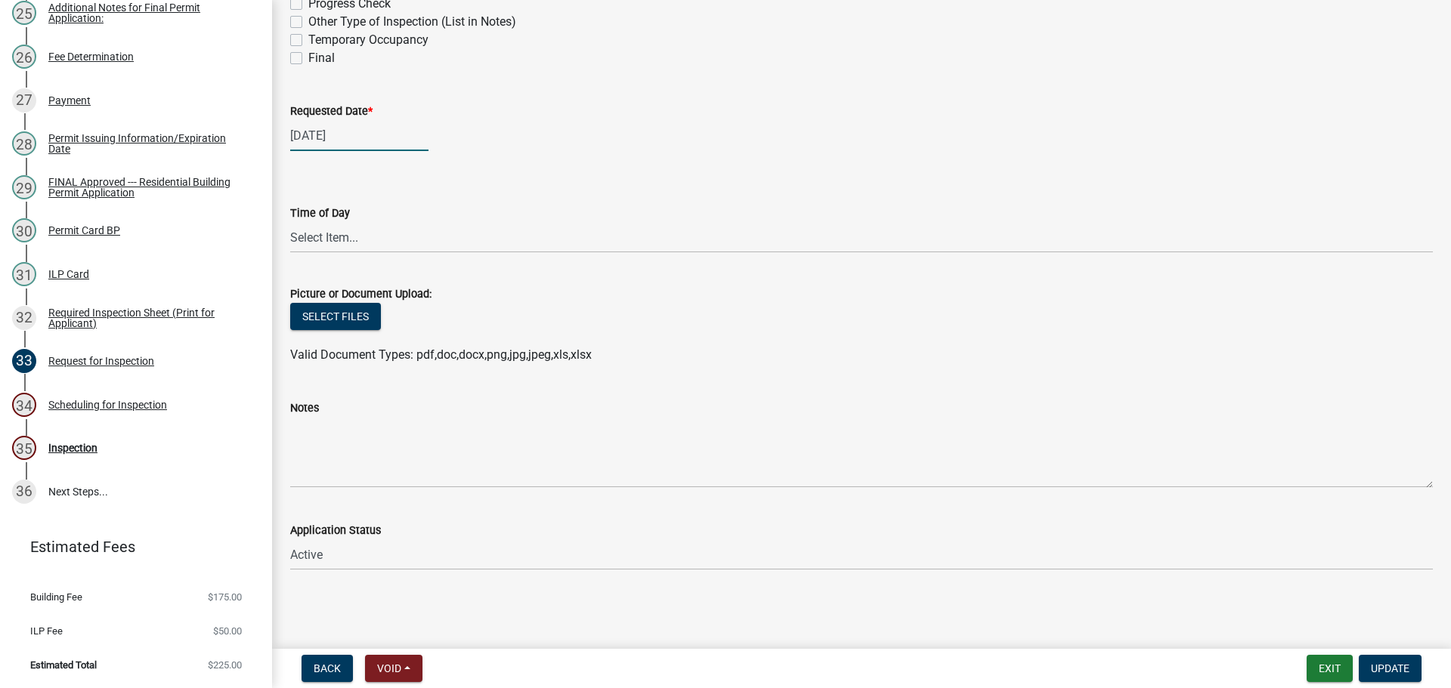
click at [340, 120] on div "05/29/2025" at bounding box center [359, 135] width 138 height 31
select select "5"
select select "2025"
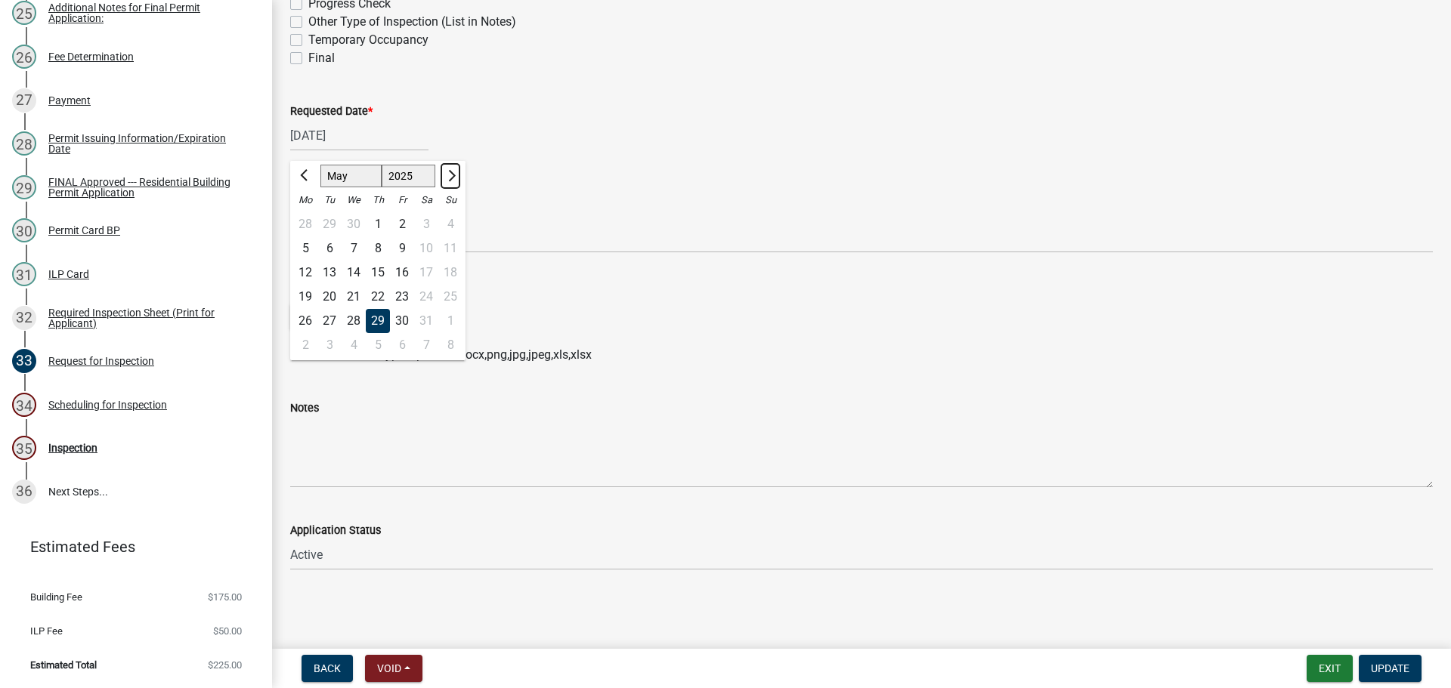
click at [459, 164] on button "Next month" at bounding box center [450, 176] width 18 height 24
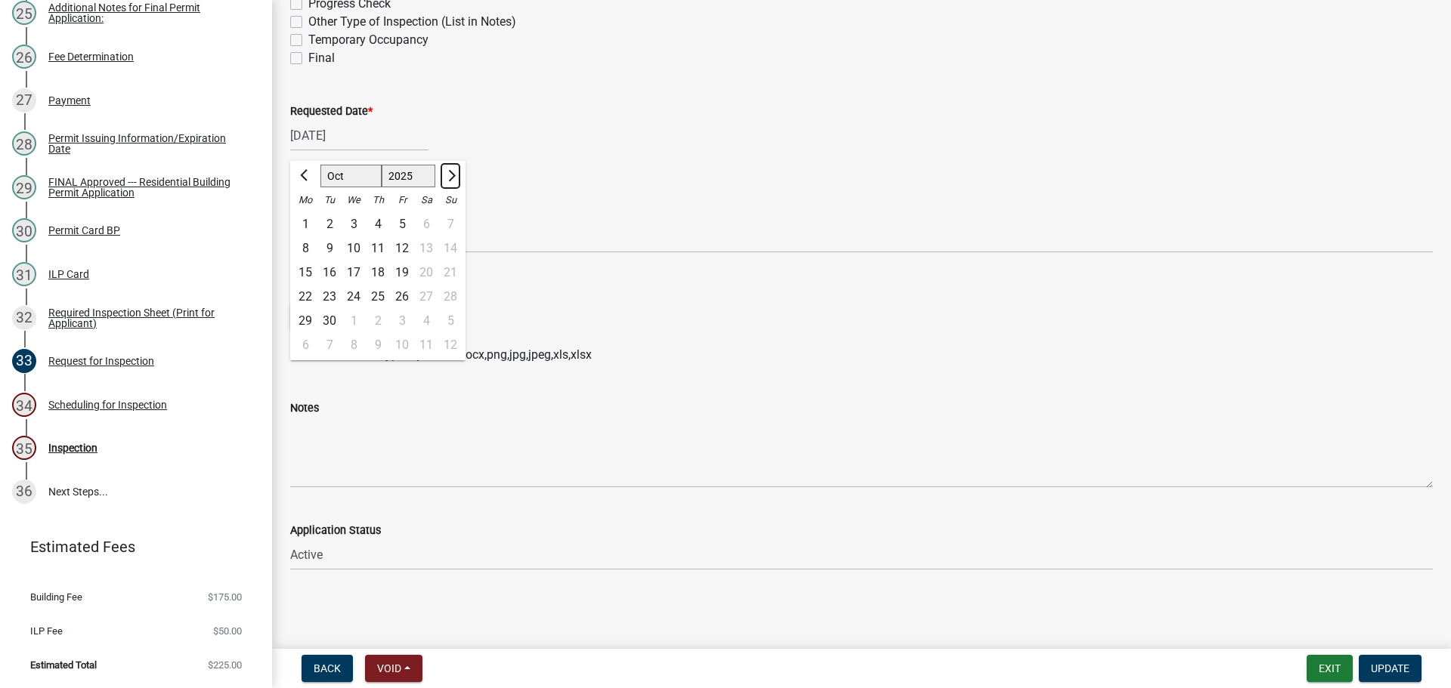
click at [459, 164] on button "Next month" at bounding box center [450, 176] width 18 height 24
click at [306, 170] on span "Previous month" at bounding box center [305, 175] width 11 height 11
select select "10"
click at [329, 261] on div "14" at bounding box center [329, 273] width 24 height 24
type input "[DATE]"
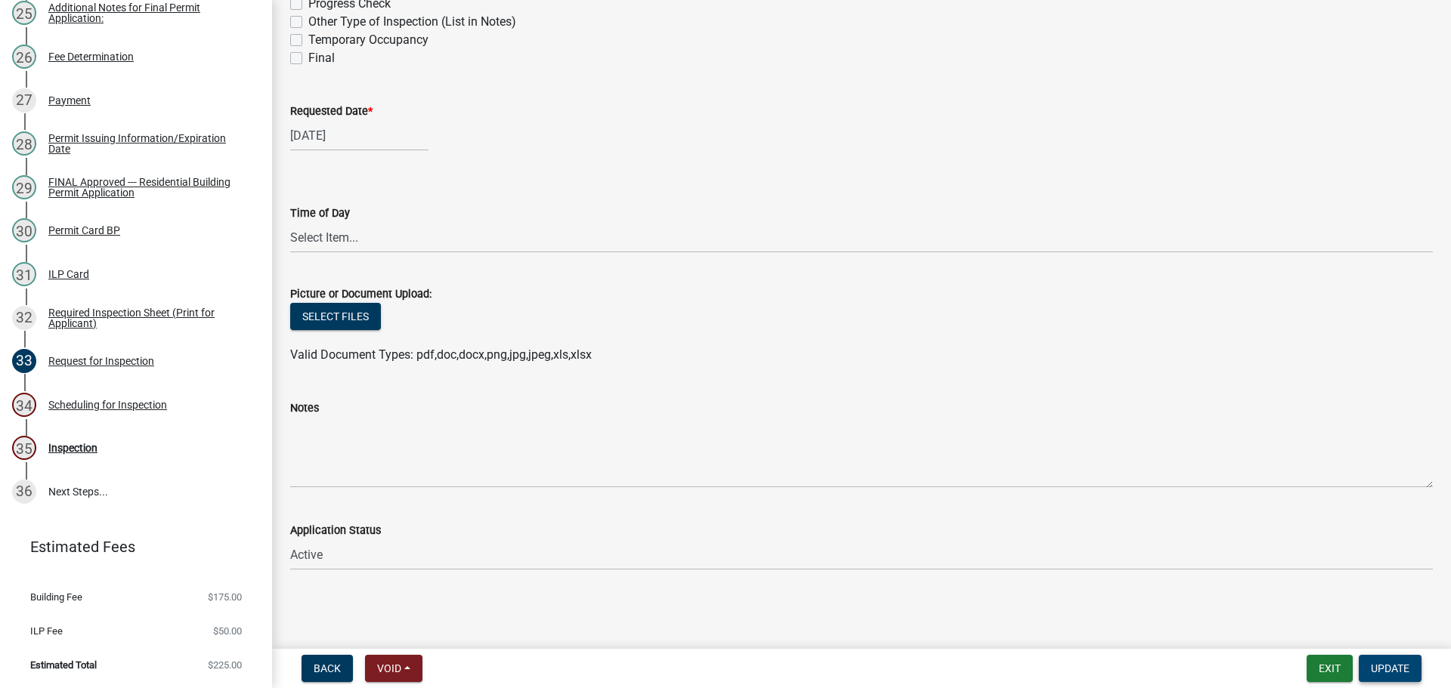
click at [1398, 670] on span "Update" at bounding box center [1390, 669] width 39 height 12
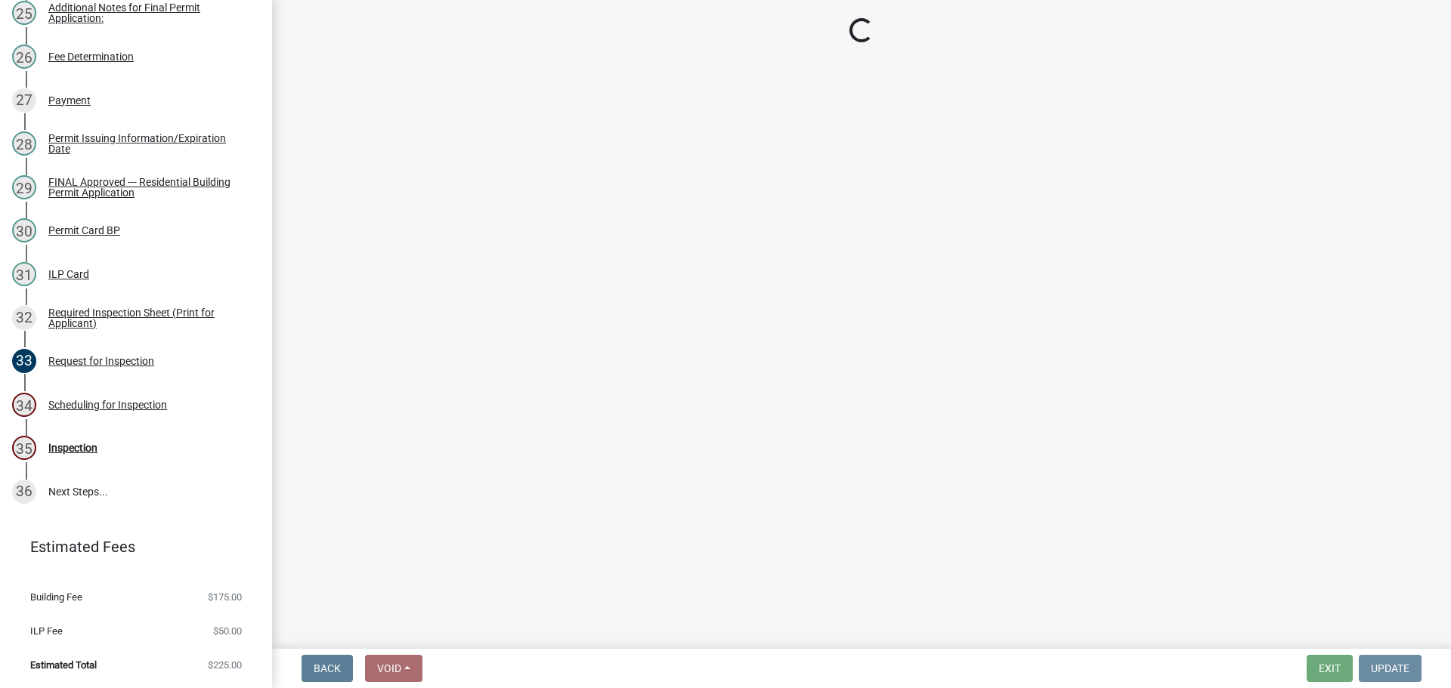
scroll to position [0, 0]
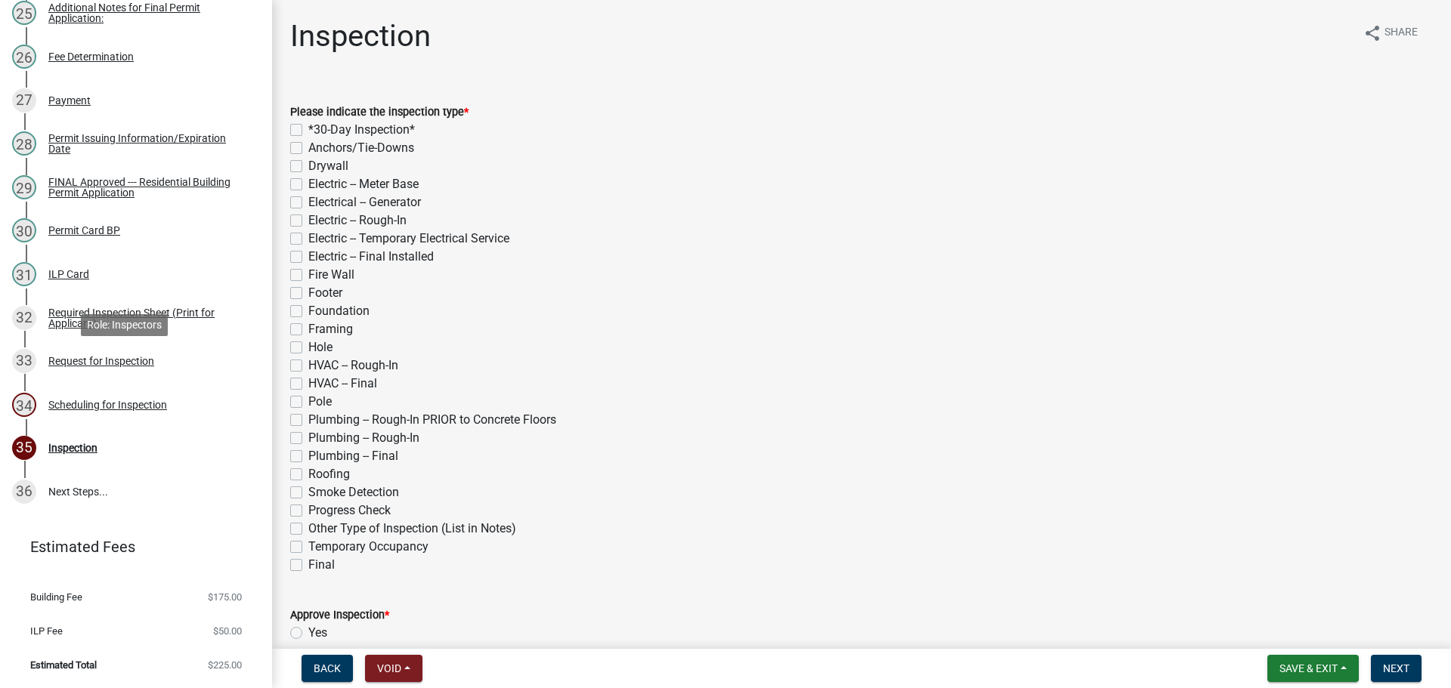
click at [111, 400] on div "Scheduling for Inspection" at bounding box center [107, 405] width 119 height 11
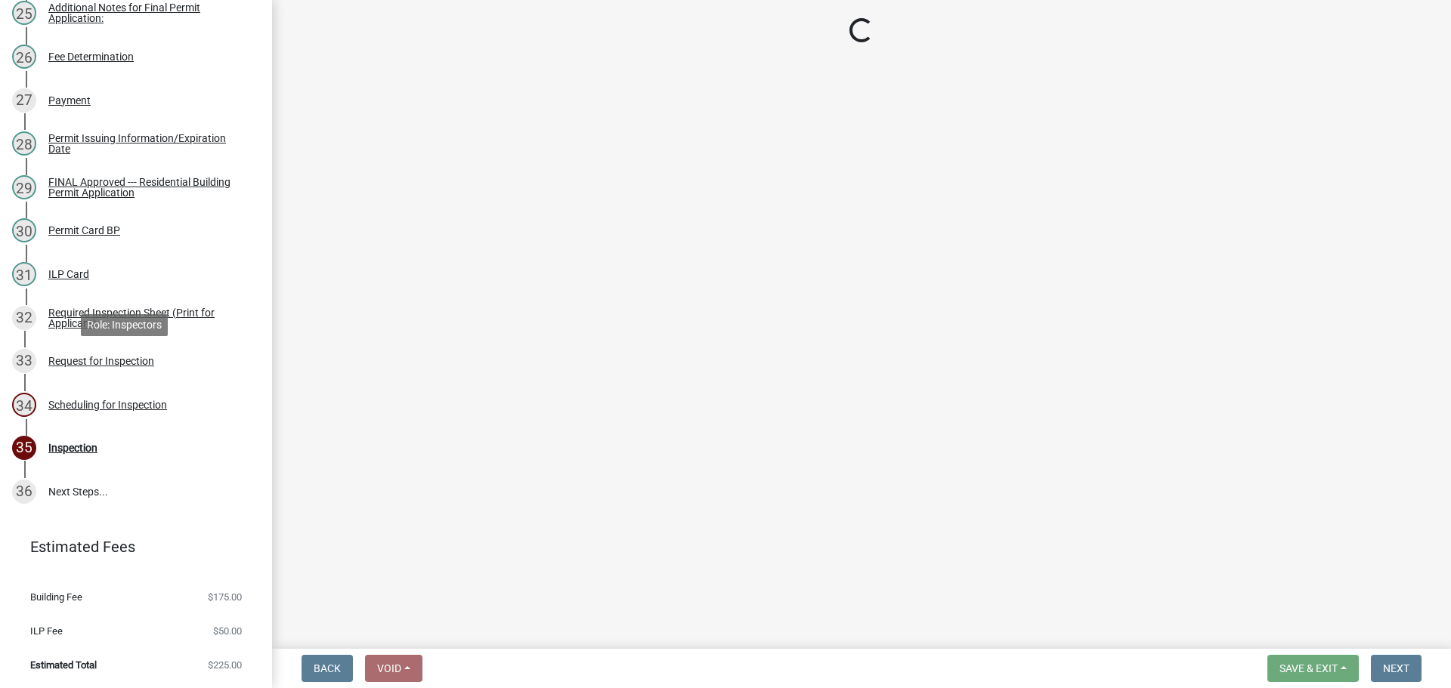
select select "25b75ae6-03c7-4280-9b34-fcf63005d5e5"
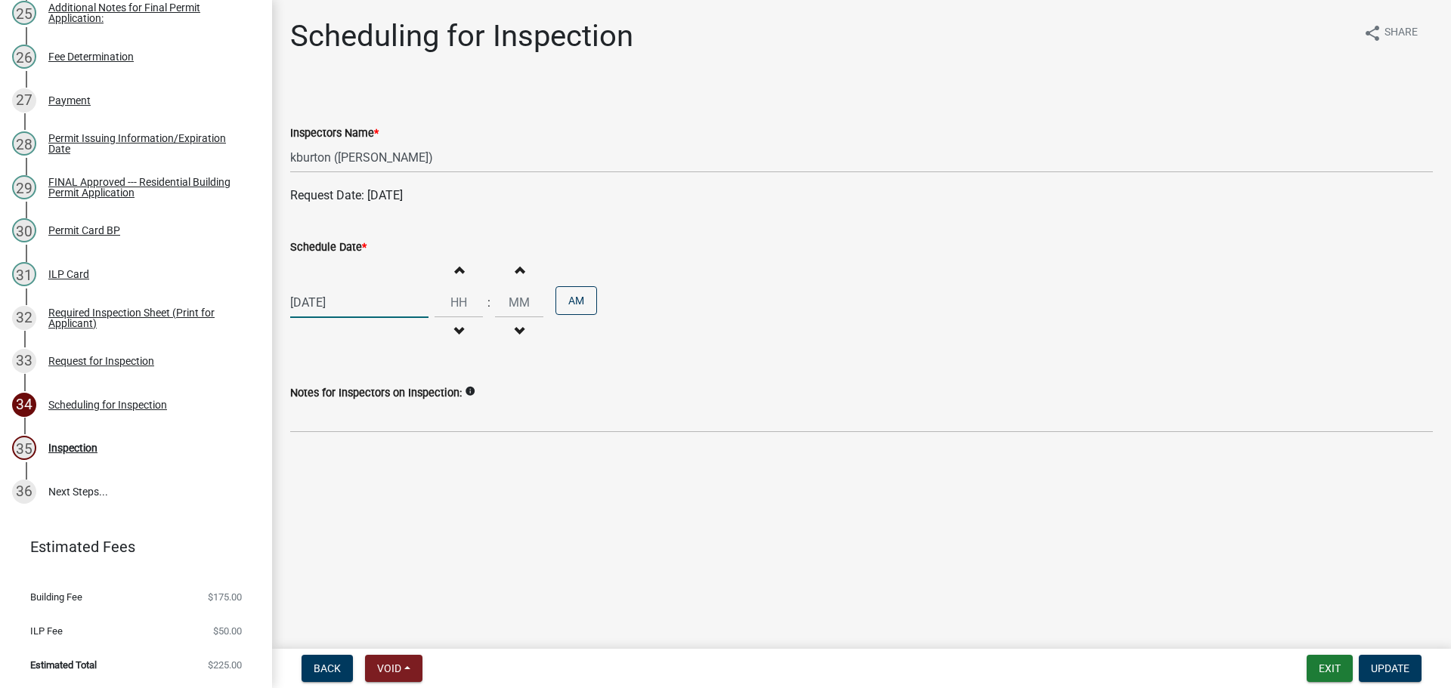
click at [351, 318] on div "06/18/2025" at bounding box center [359, 302] width 138 height 31
select select "6"
select select "2025"
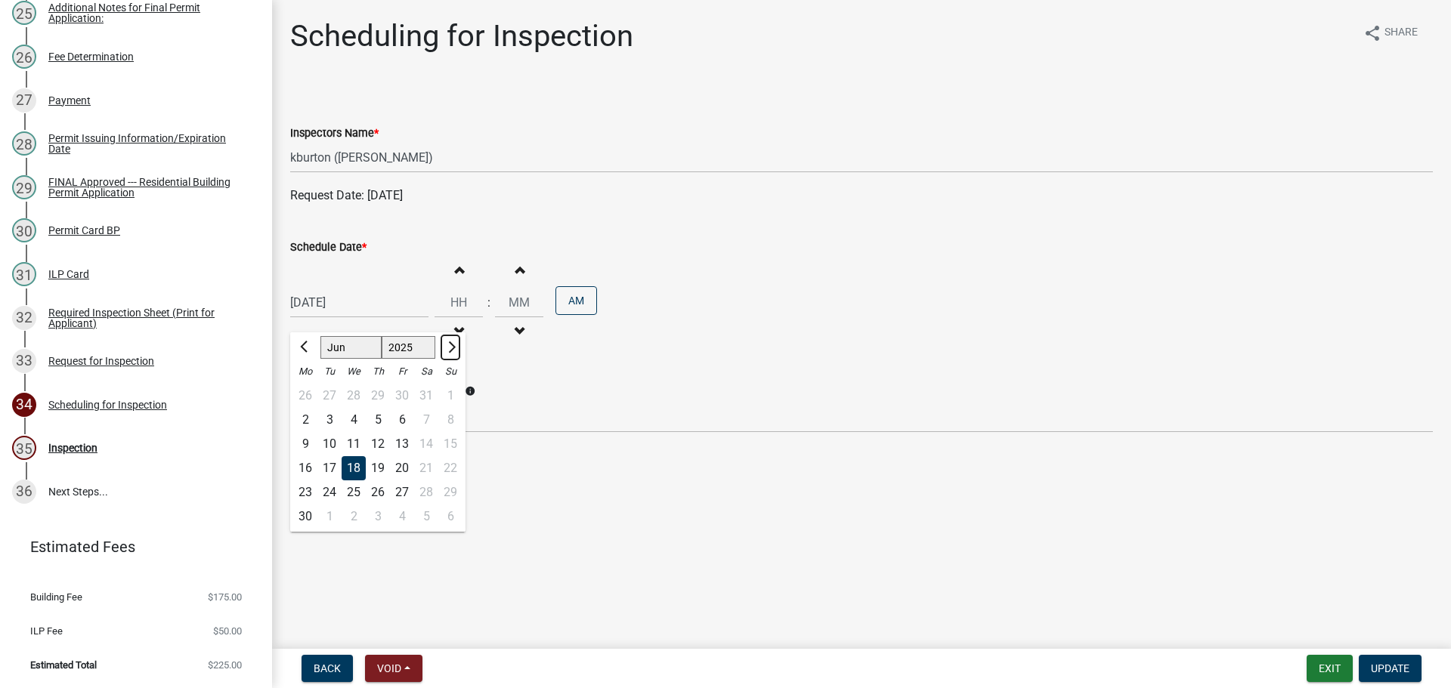
click at [456, 353] on span "Next month" at bounding box center [449, 347] width 11 height 11
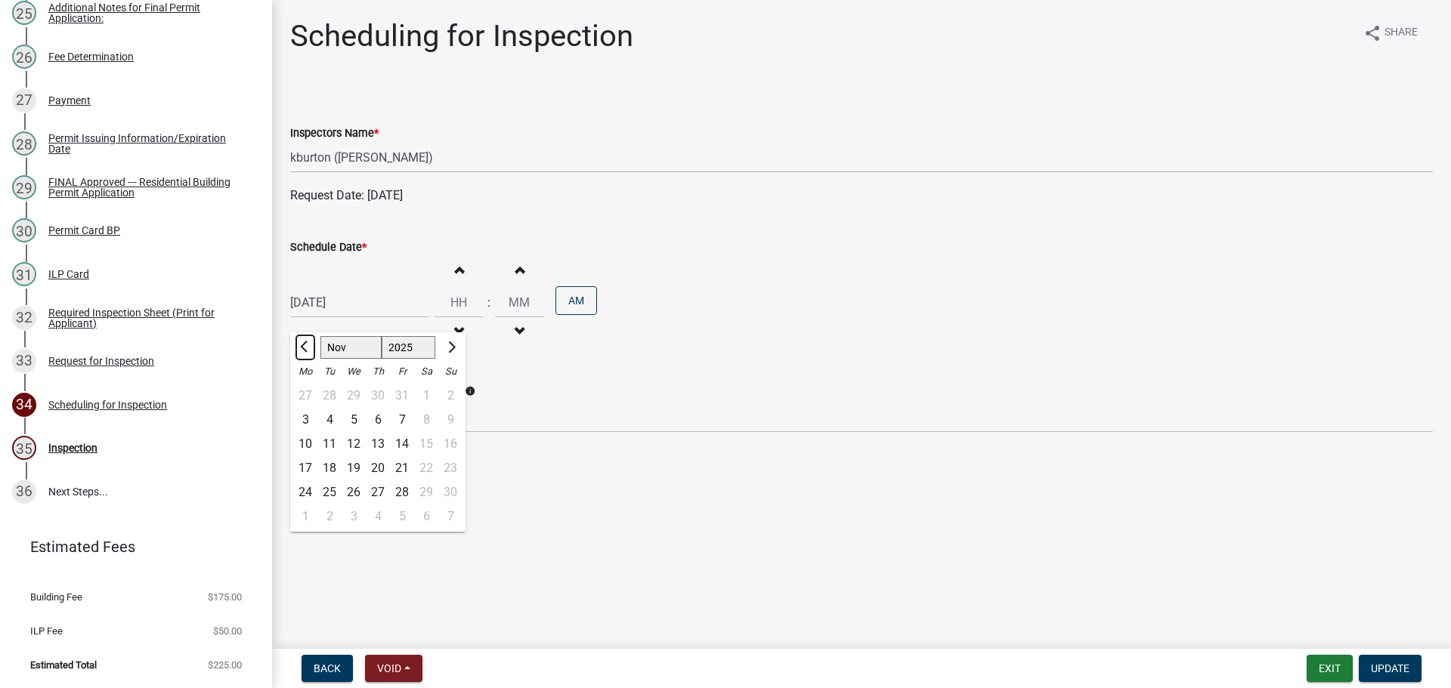
click at [307, 360] on button "Previous month" at bounding box center [305, 348] width 18 height 24
select select "10"
click at [337, 456] on div "14" at bounding box center [329, 444] width 24 height 24
type input "[DATE]"
click at [483, 318] on input "Hours" at bounding box center [459, 302] width 48 height 31
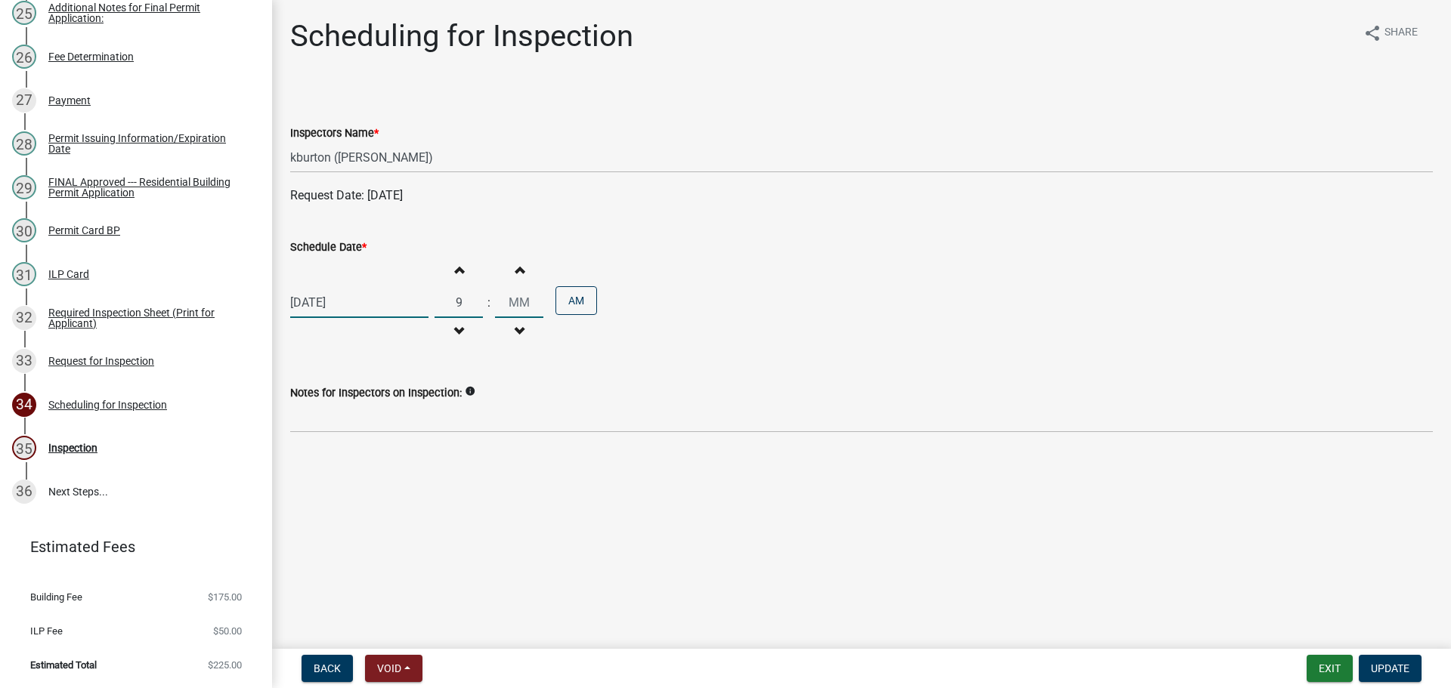
type input "09"
type input "00"
click at [774, 337] on div "10/14/2025 Increment hours 09 Decrement hours : Increment minutes 00 Decrement …" at bounding box center [861, 302] width 1143 height 93
click at [1396, 663] on span "Update" at bounding box center [1390, 669] width 39 height 12
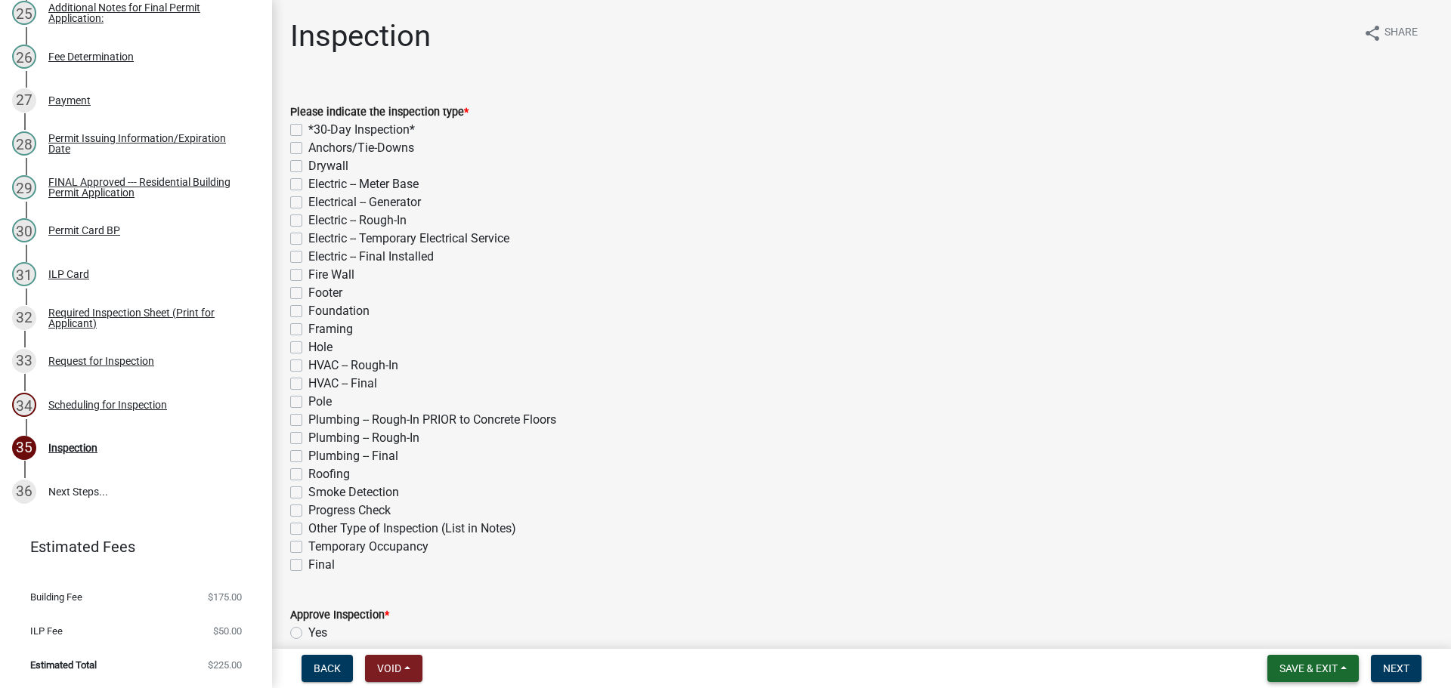
click at [1282, 664] on span "Save & Exit" at bounding box center [1308, 669] width 58 height 12
click at [1260, 627] on button "Save & Exit" at bounding box center [1298, 626] width 121 height 36
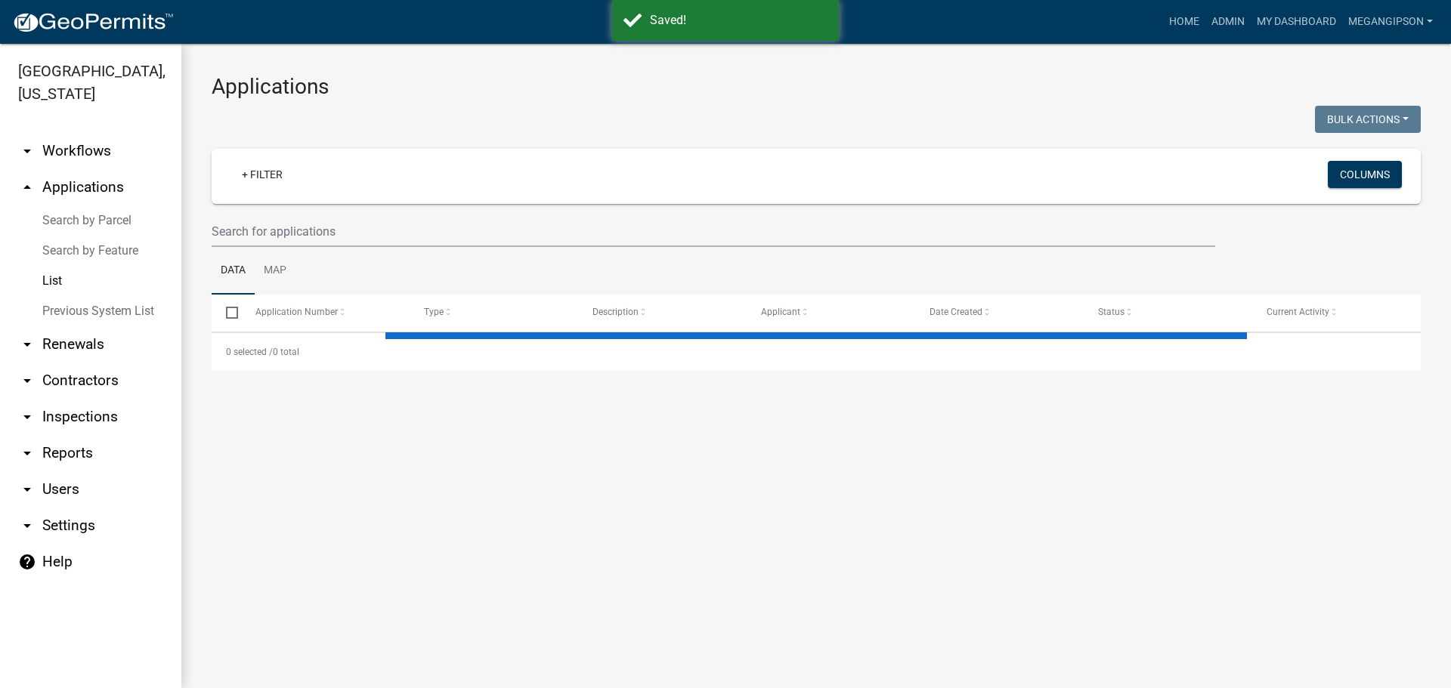
select select "3: 100"
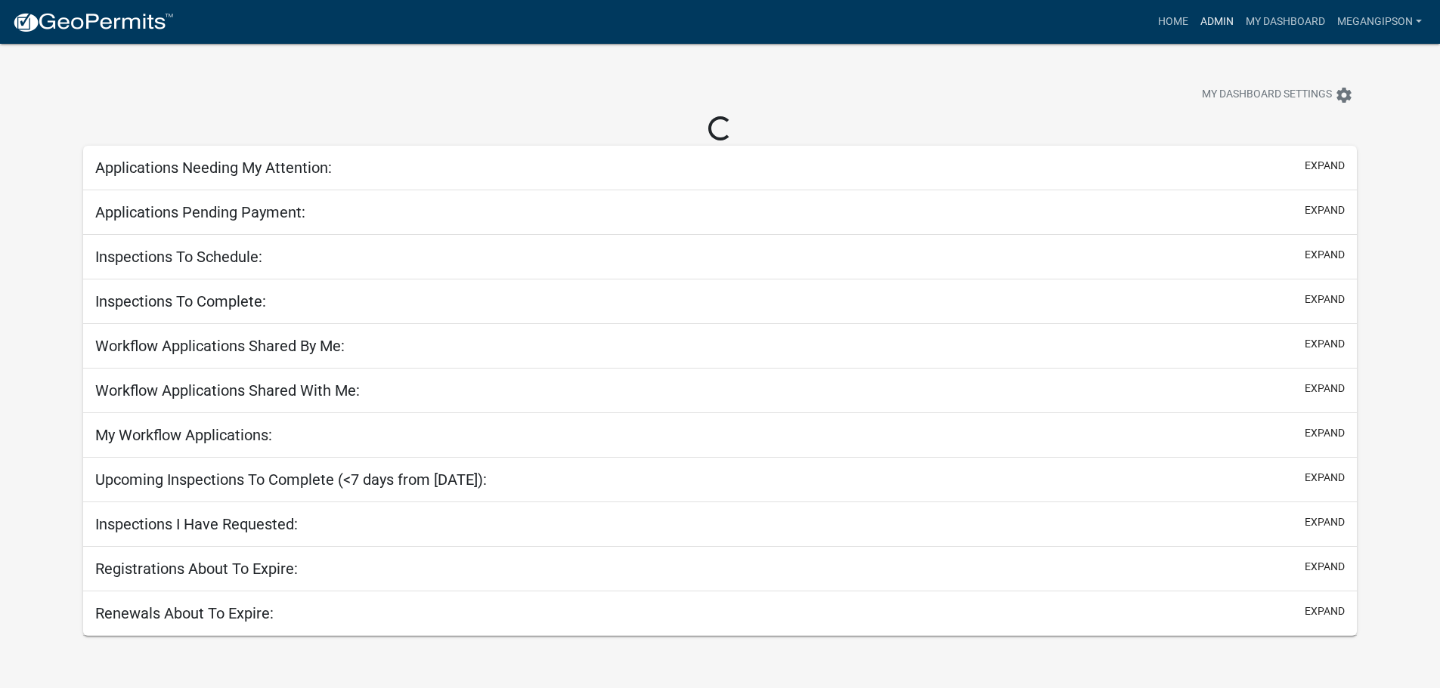
click at [1194, 26] on link "Admin" at bounding box center [1216, 22] width 45 height 29
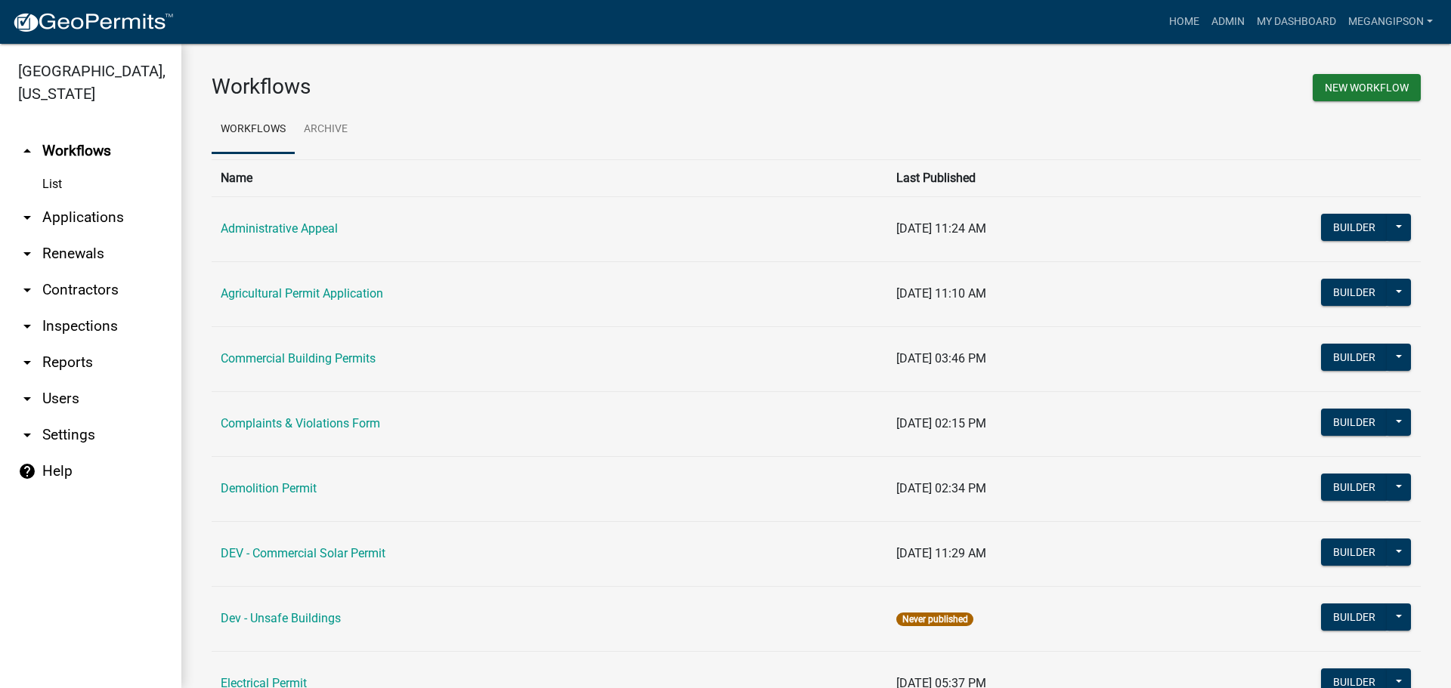
click at [91, 345] on link "arrow_drop_down Inspections" at bounding box center [90, 326] width 181 height 36
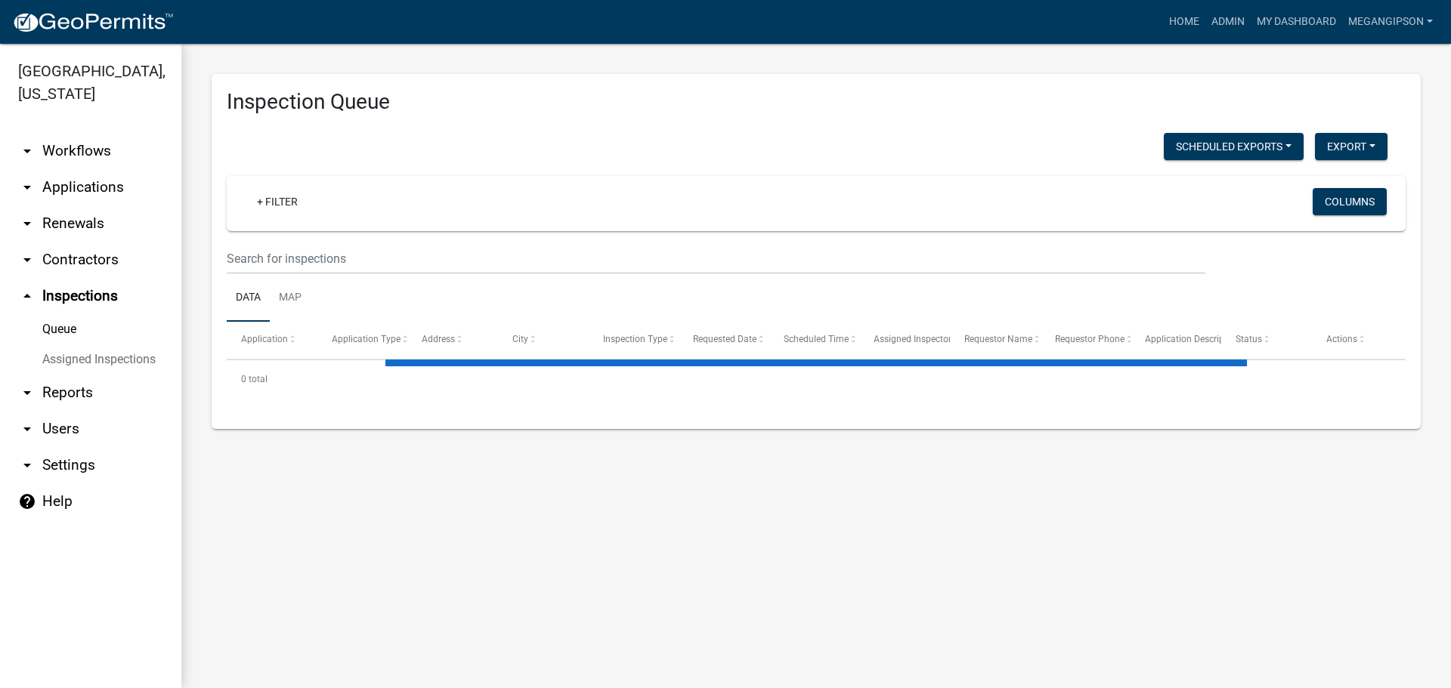
click at [101, 375] on link "Assigned Inspections" at bounding box center [90, 360] width 181 height 30
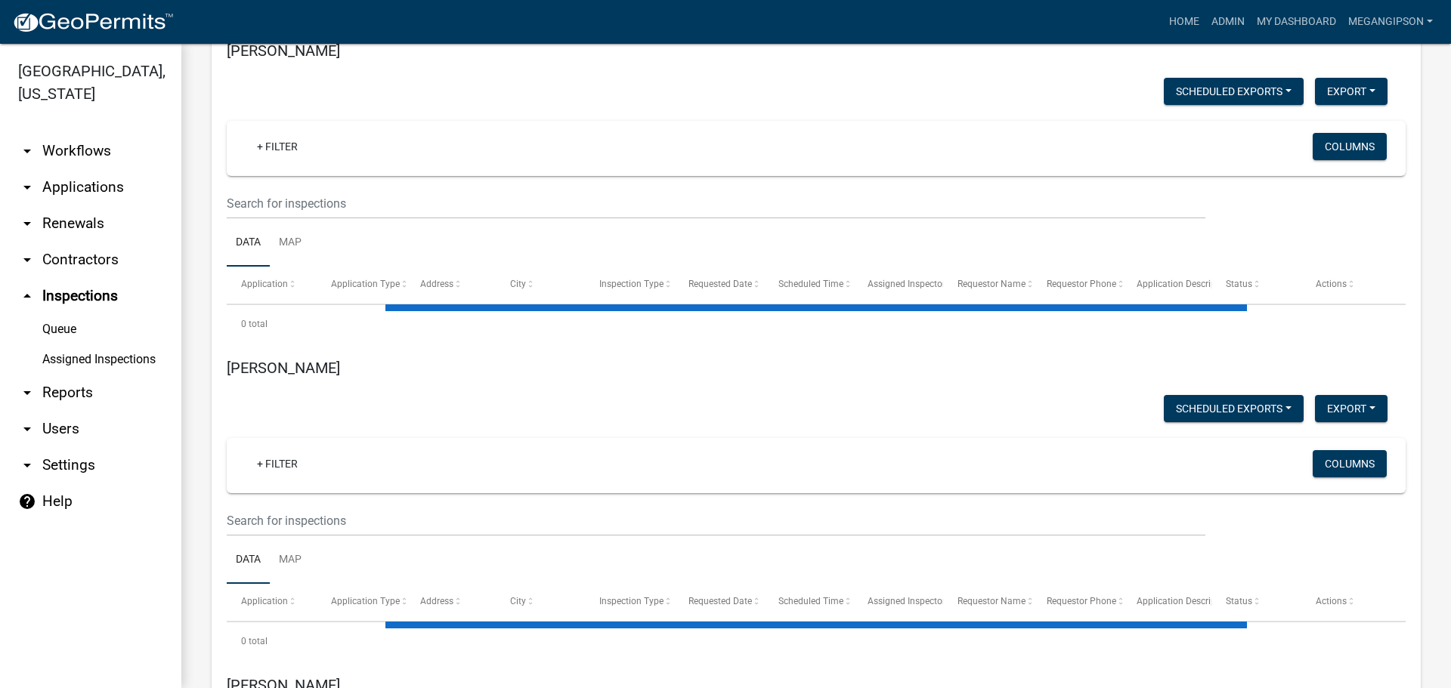
select select "3: 100"
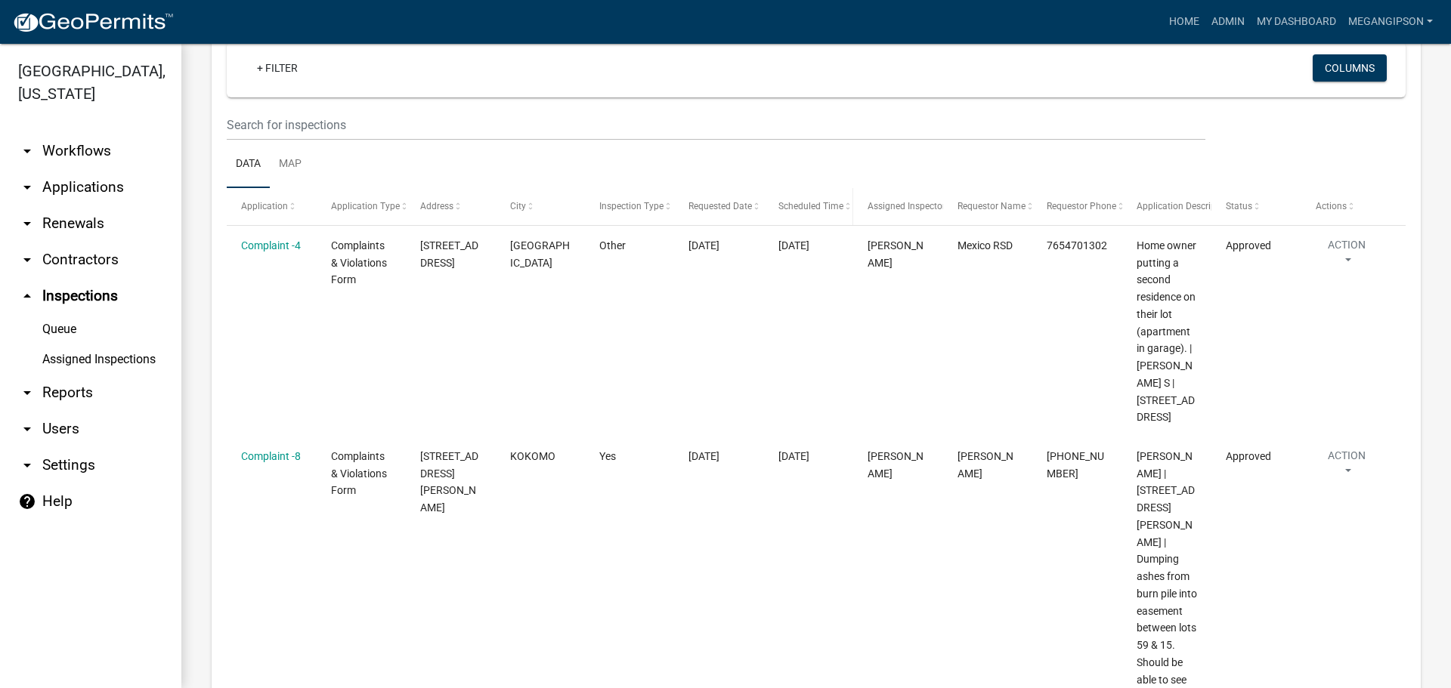
scroll to position [3505, 0]
